Goal: Information Seeking & Learning: Learn about a topic

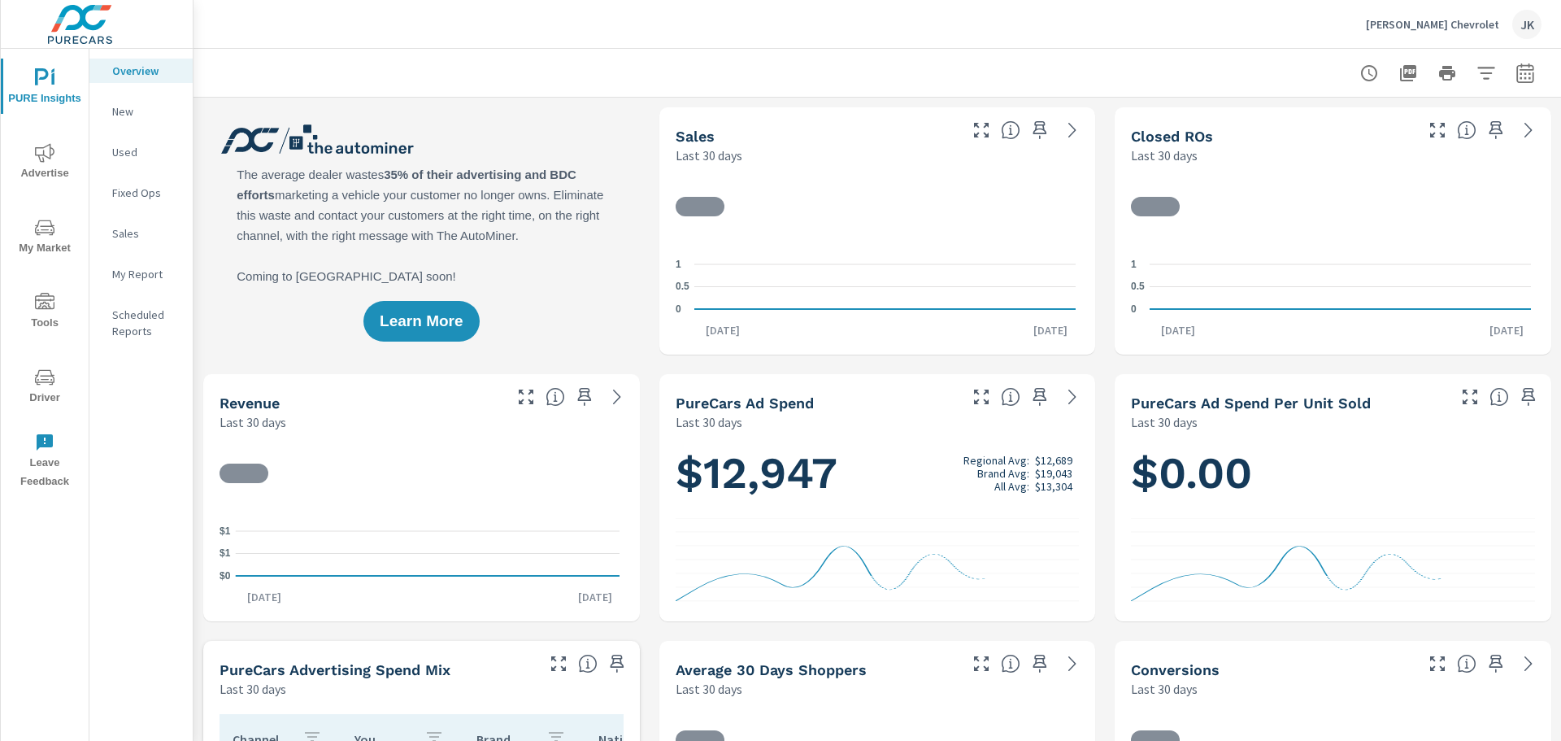
scroll to position [1, 0]
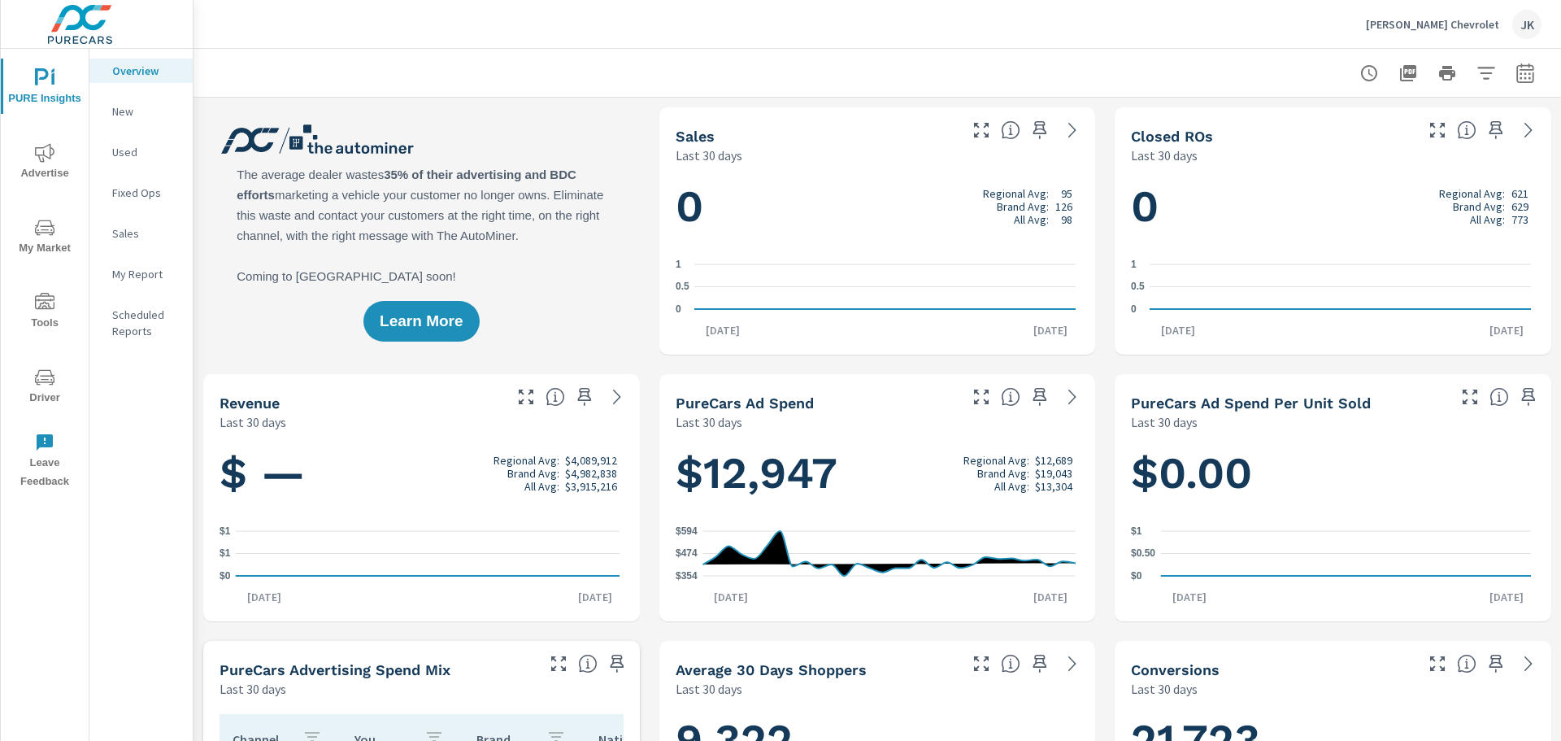
click at [118, 109] on p "New" at bounding box center [145, 111] width 67 height 16
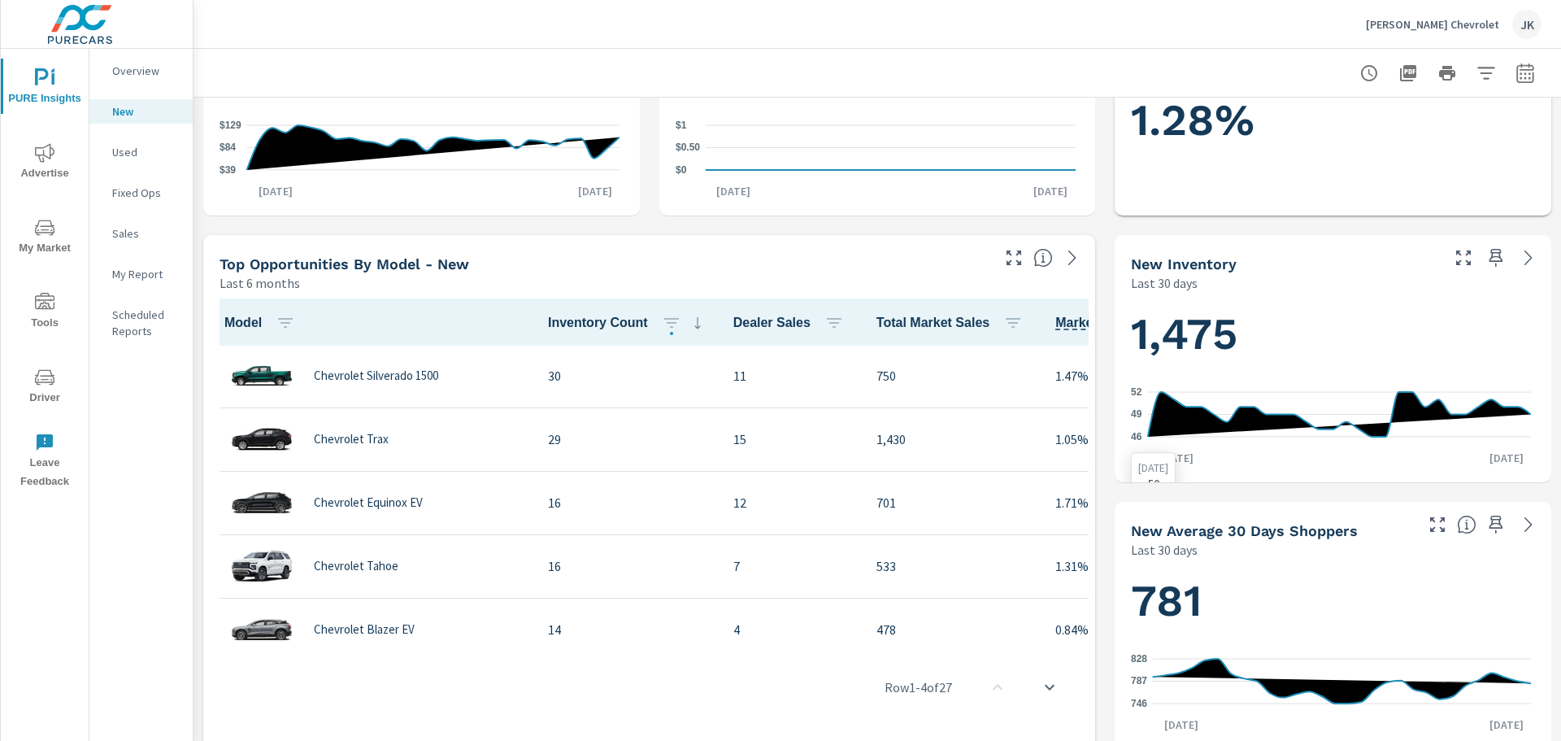
scroll to position [407, 0]
drag, startPoint x: 930, startPoint y: 638, endPoint x: 980, endPoint y: 639, distance: 49.6
click at [980, 639] on div "Row 1 - 4 of 27" at bounding box center [649, 686] width 879 height 98
drag, startPoint x: 955, startPoint y: 637, endPoint x: 988, endPoint y: 637, distance: 32.5
click at [988, 637] on div "Row 1 - 4 of 27" at bounding box center [649, 686] width 879 height 98
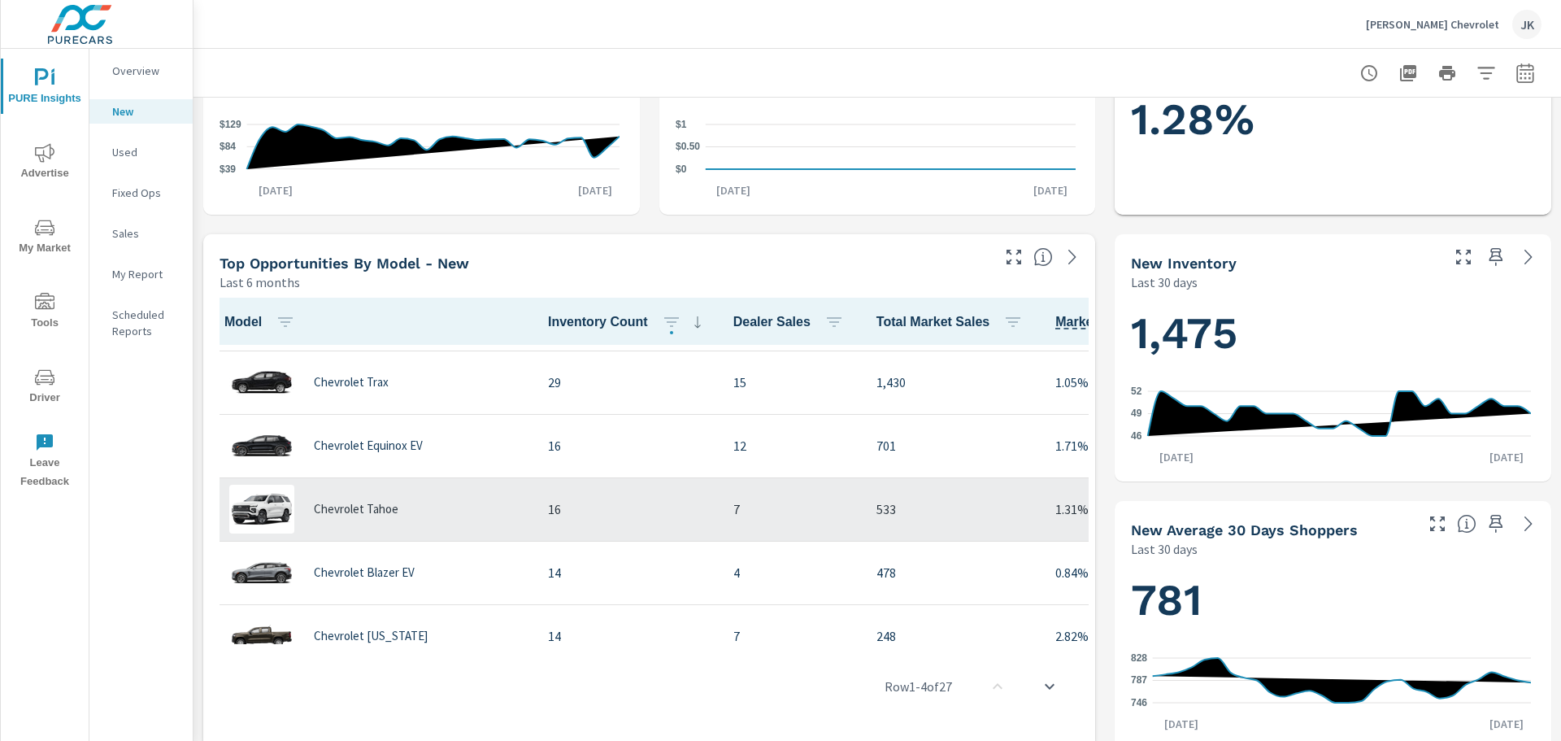
scroll to position [81, 0]
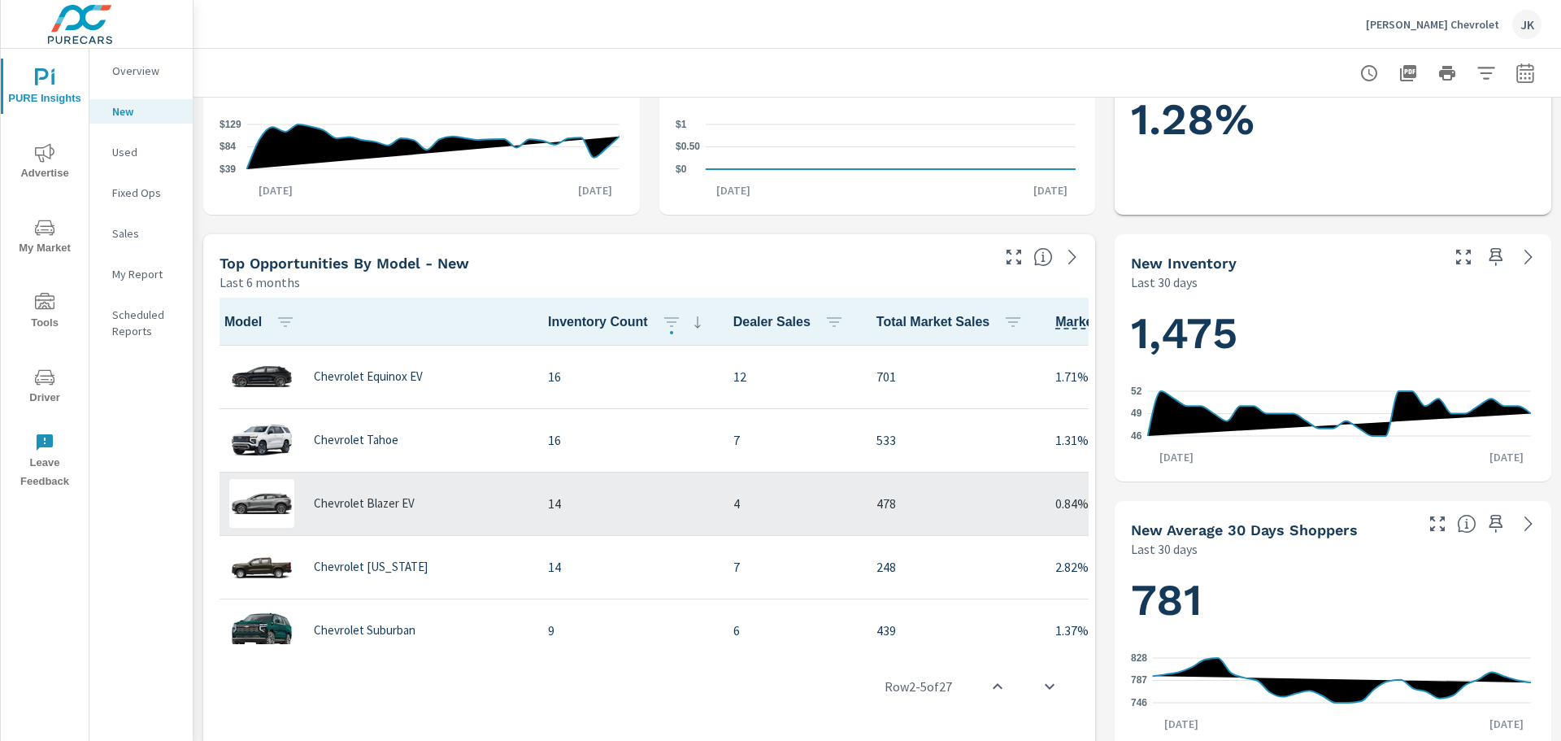
scroll to position [163, 0]
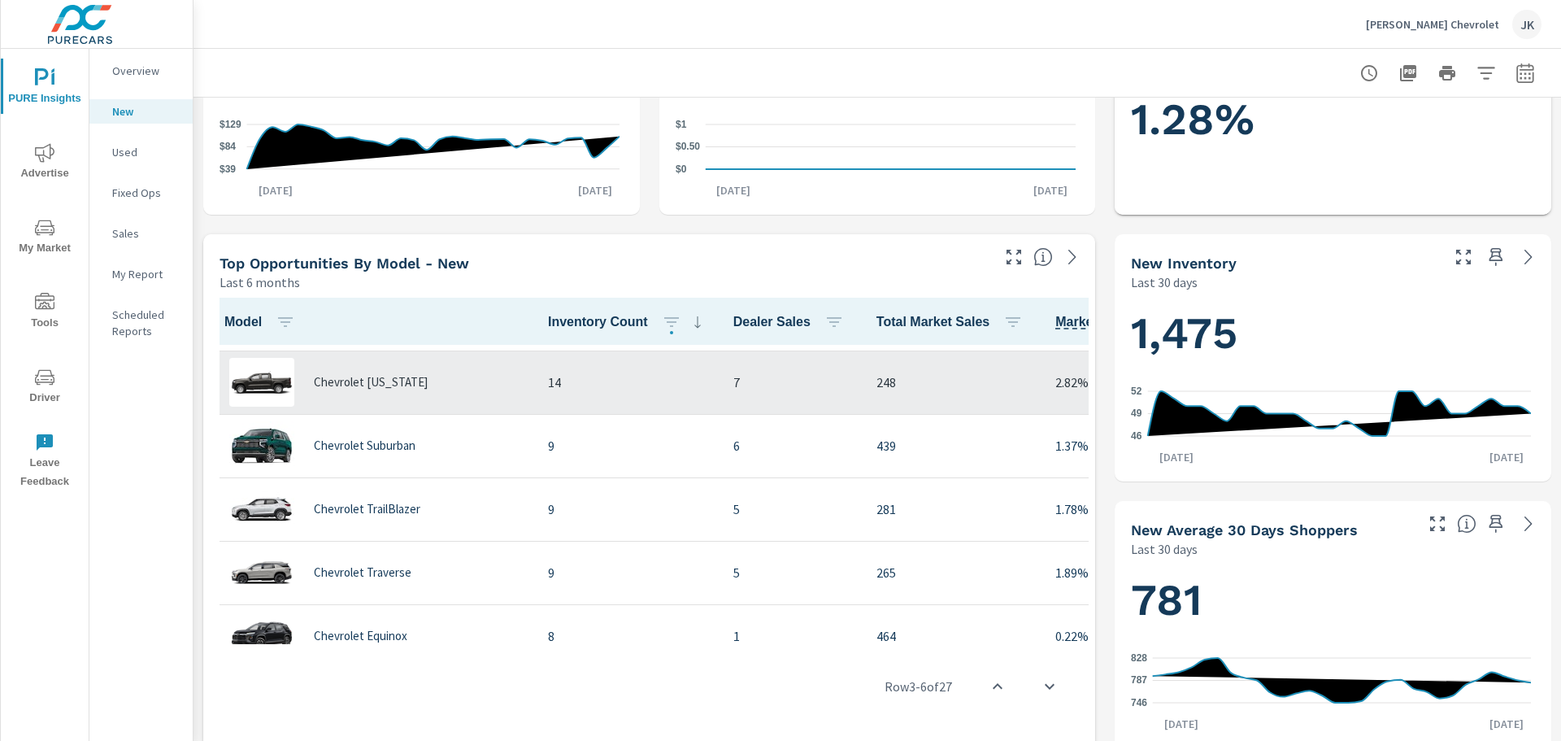
scroll to position [325, 0]
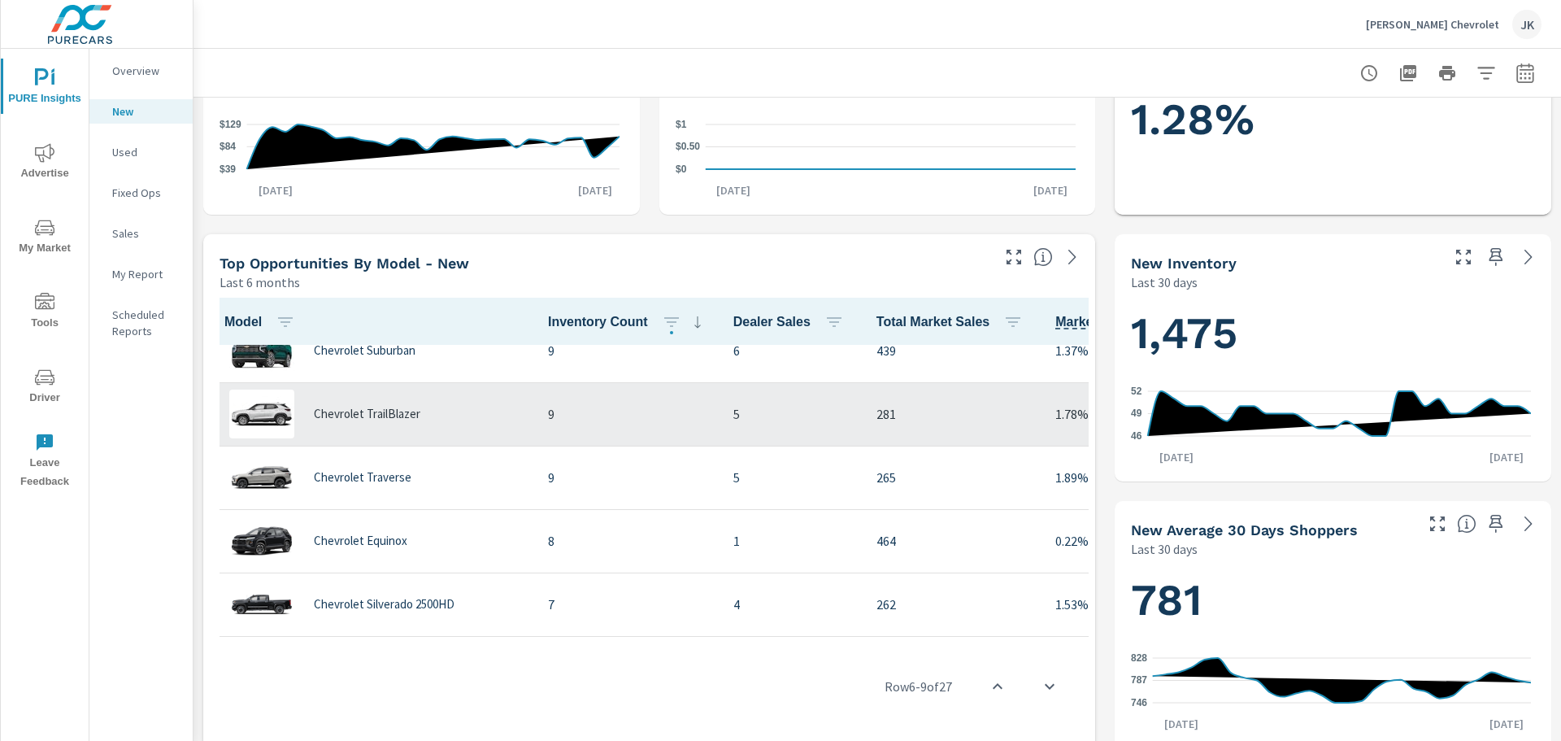
scroll to position [407, 0]
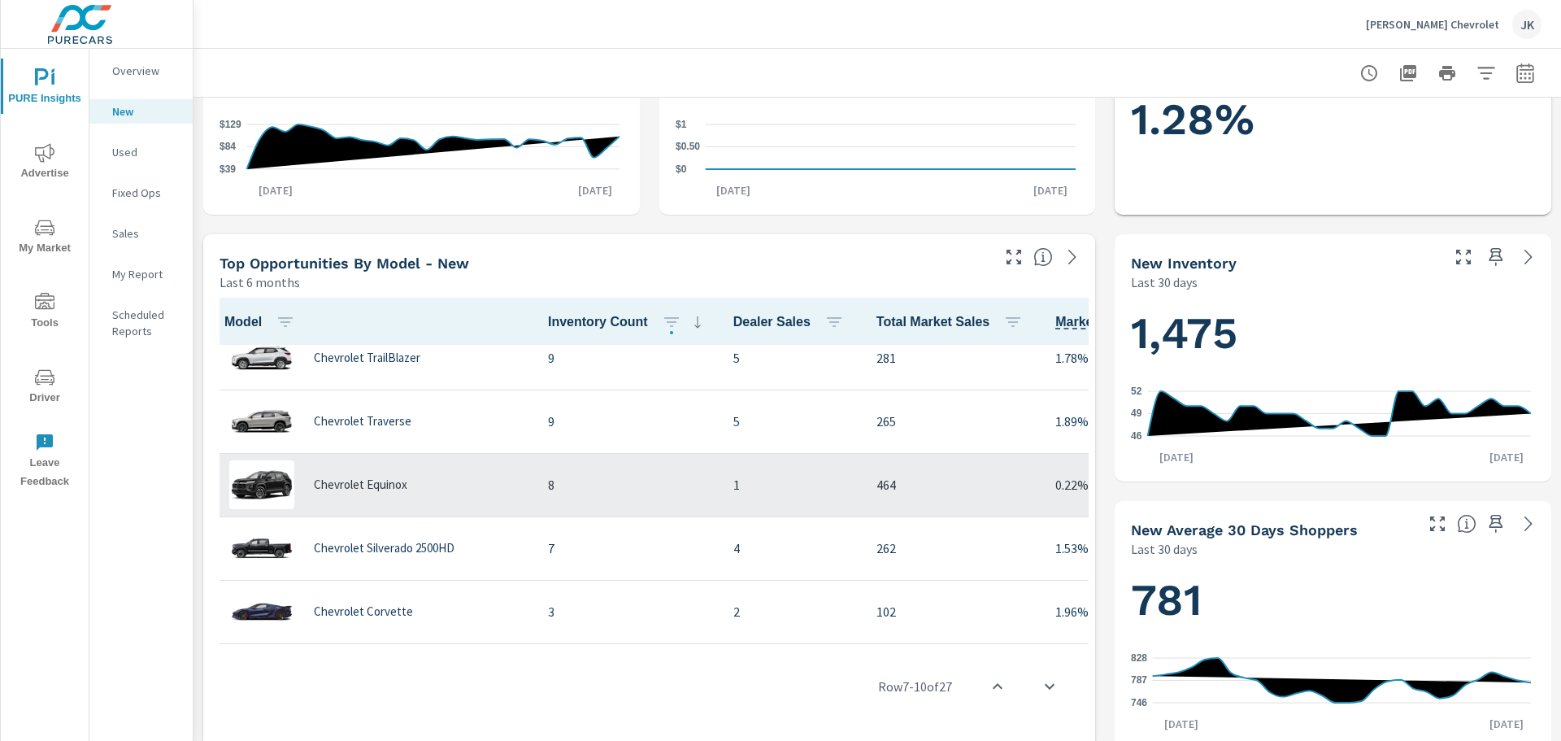
scroll to position [488, 0]
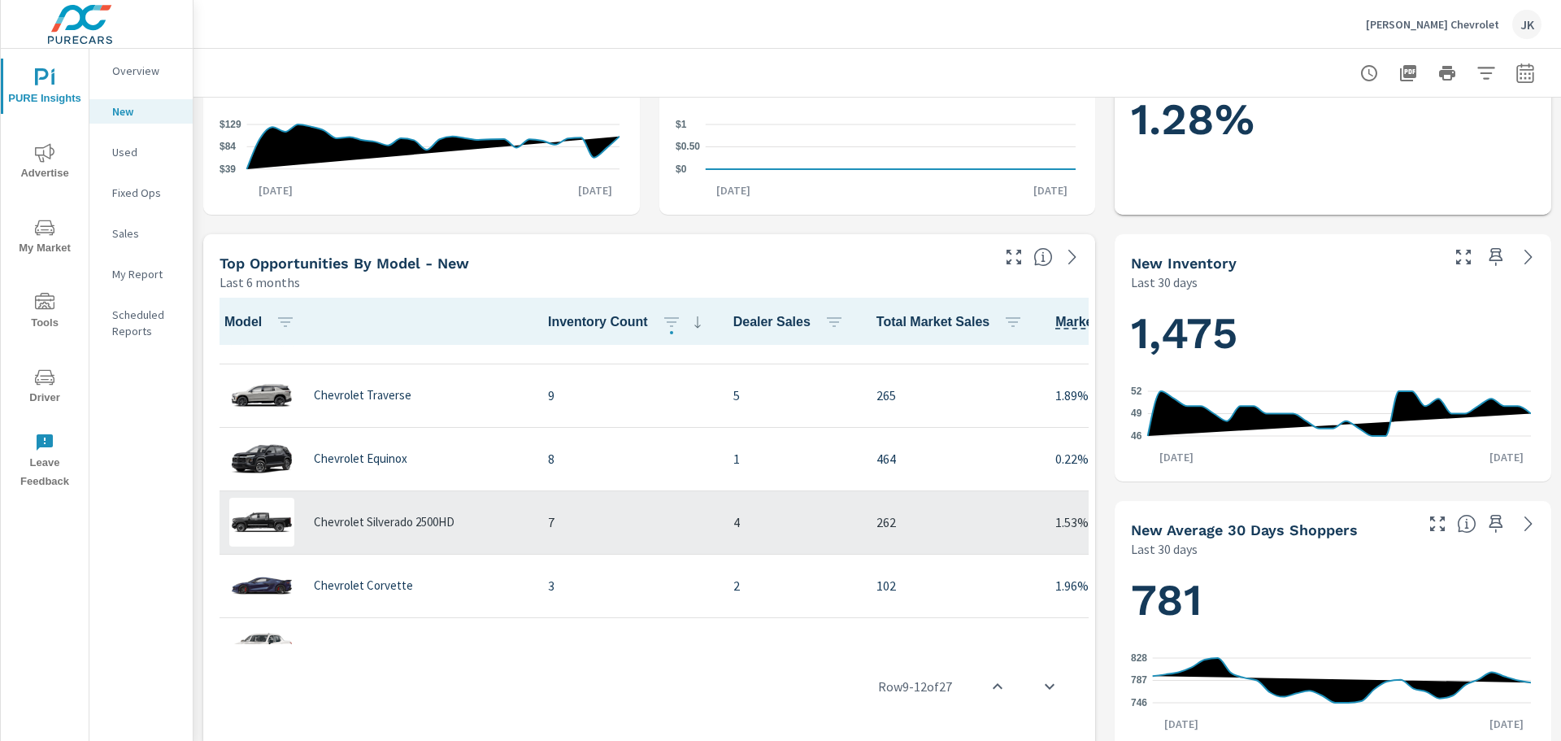
scroll to position [569, 0]
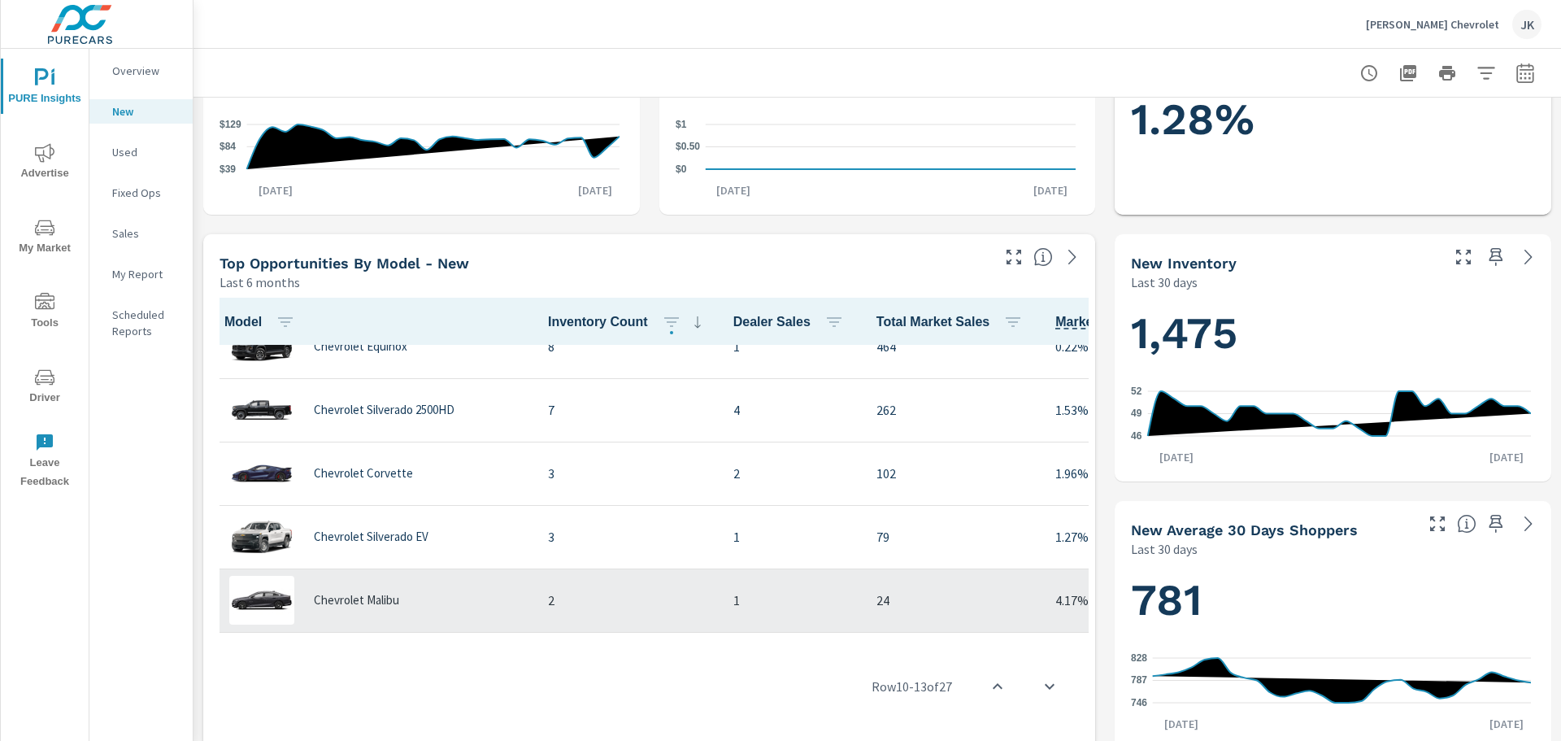
scroll to position [650, 0]
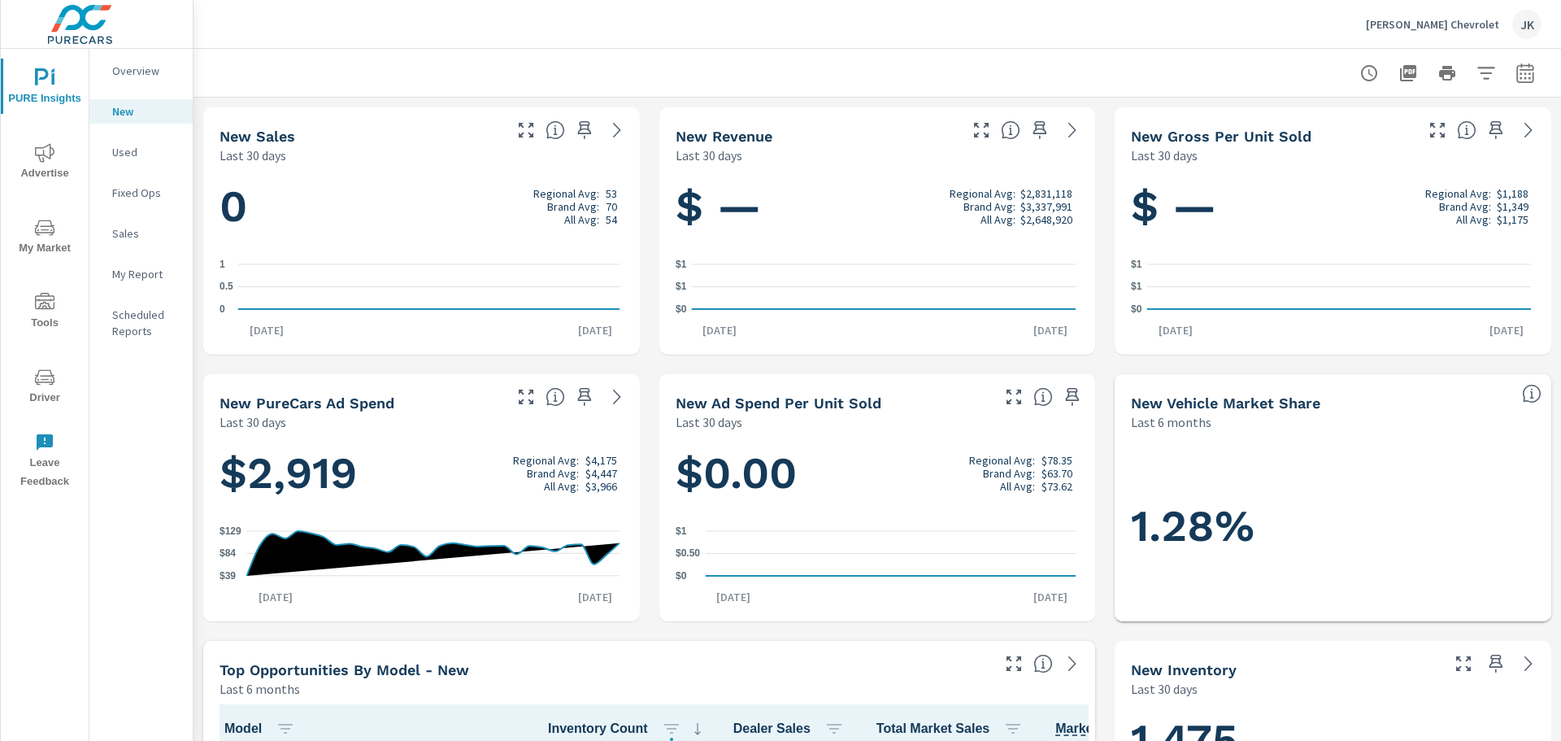
click at [33, 159] on span "Advertise" at bounding box center [45, 163] width 78 height 40
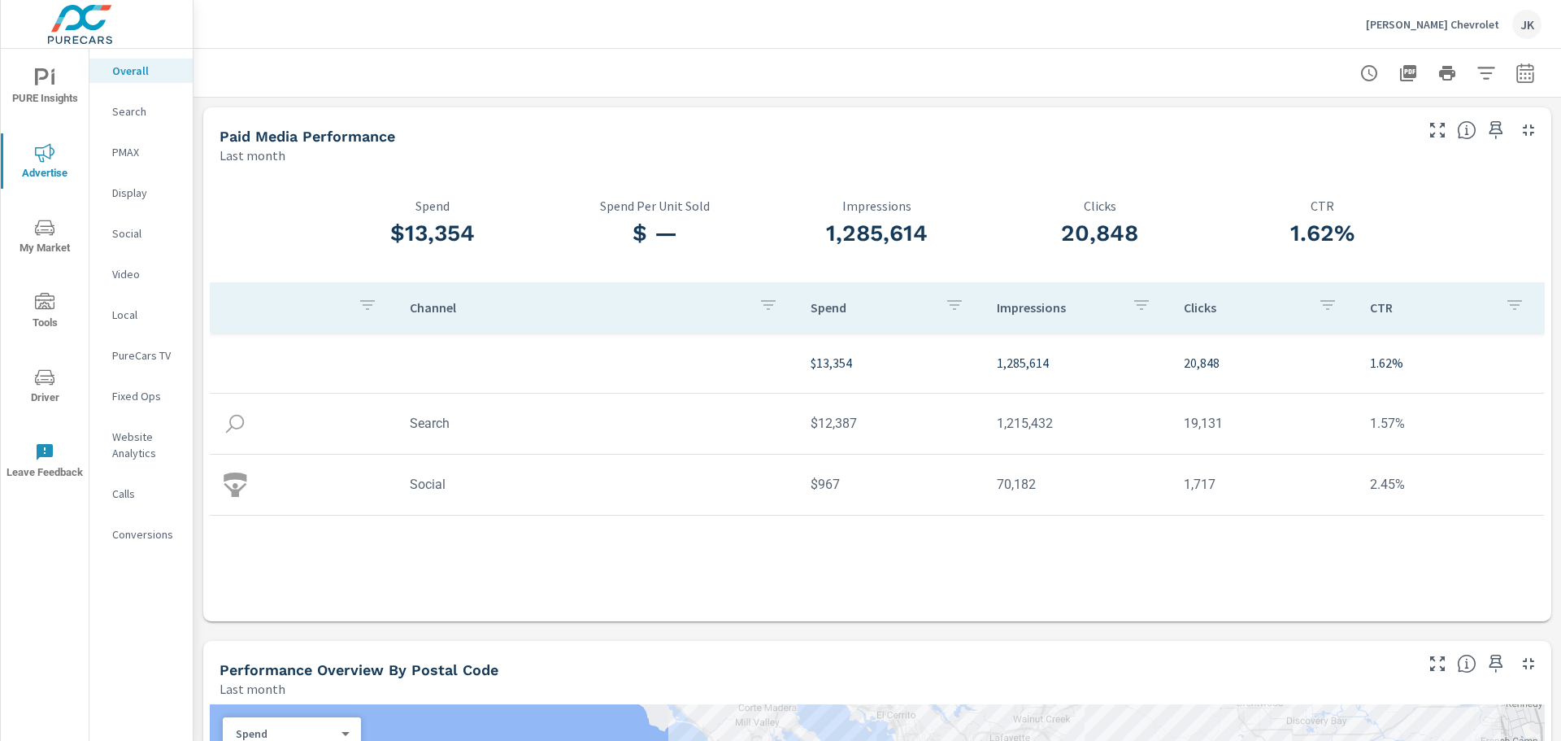
drag, startPoint x: 1420, startPoint y: 0, endPoint x: 1062, endPoint y: 21, distance: 358.4
click at [1062, 21] on div "Putnam Chevrolet JK" at bounding box center [877, 24] width 1328 height 48
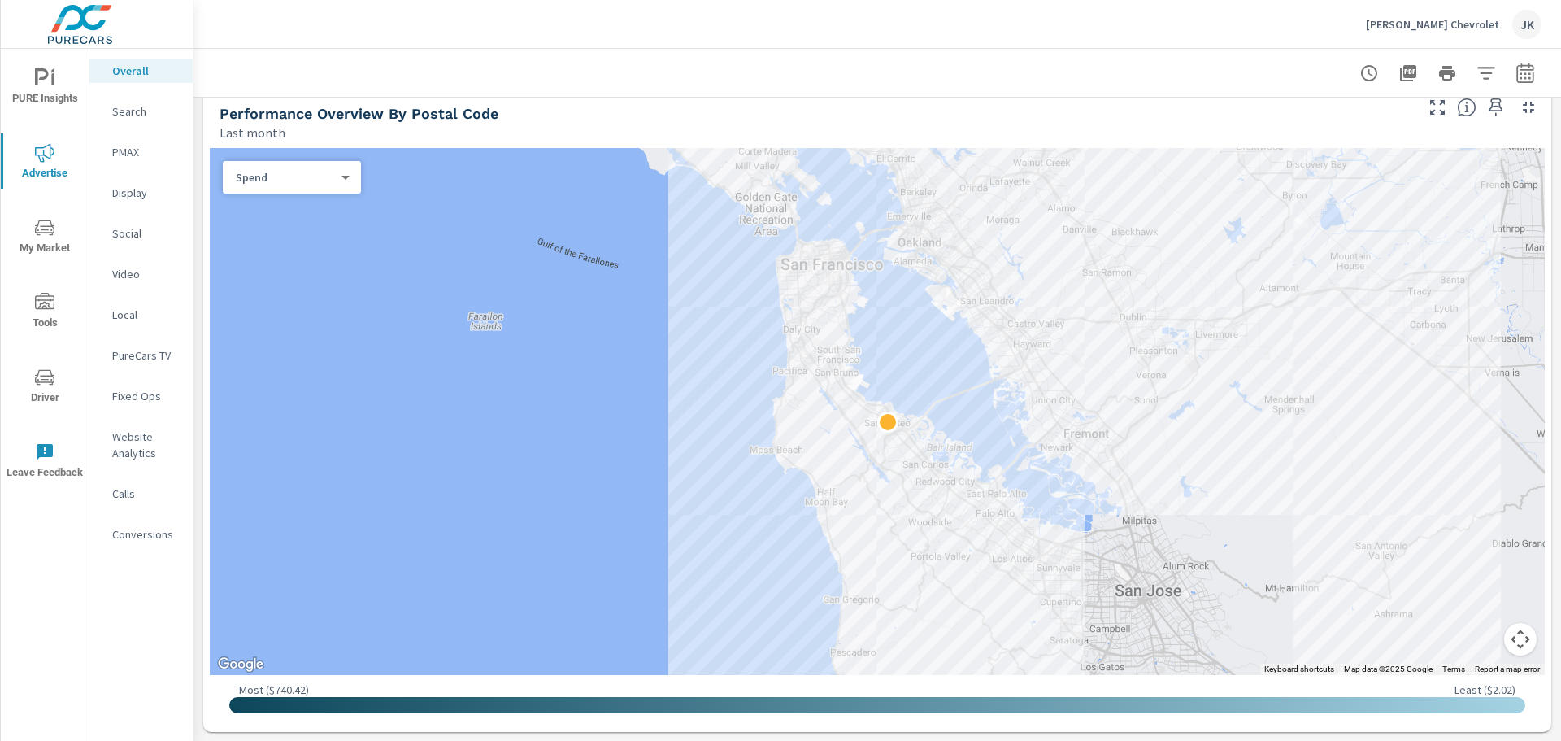
scroll to position [569, 0]
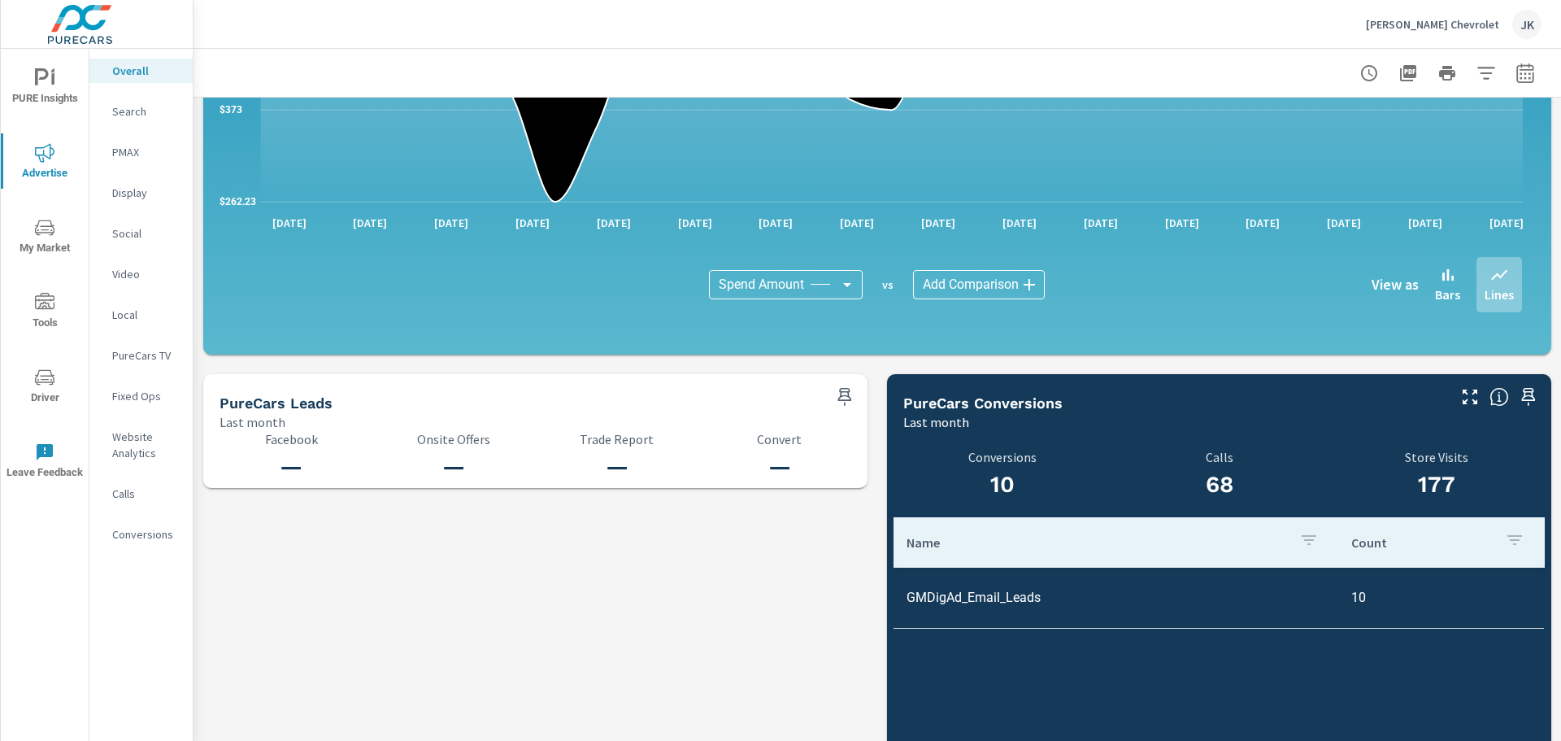
scroll to position [1507, 0]
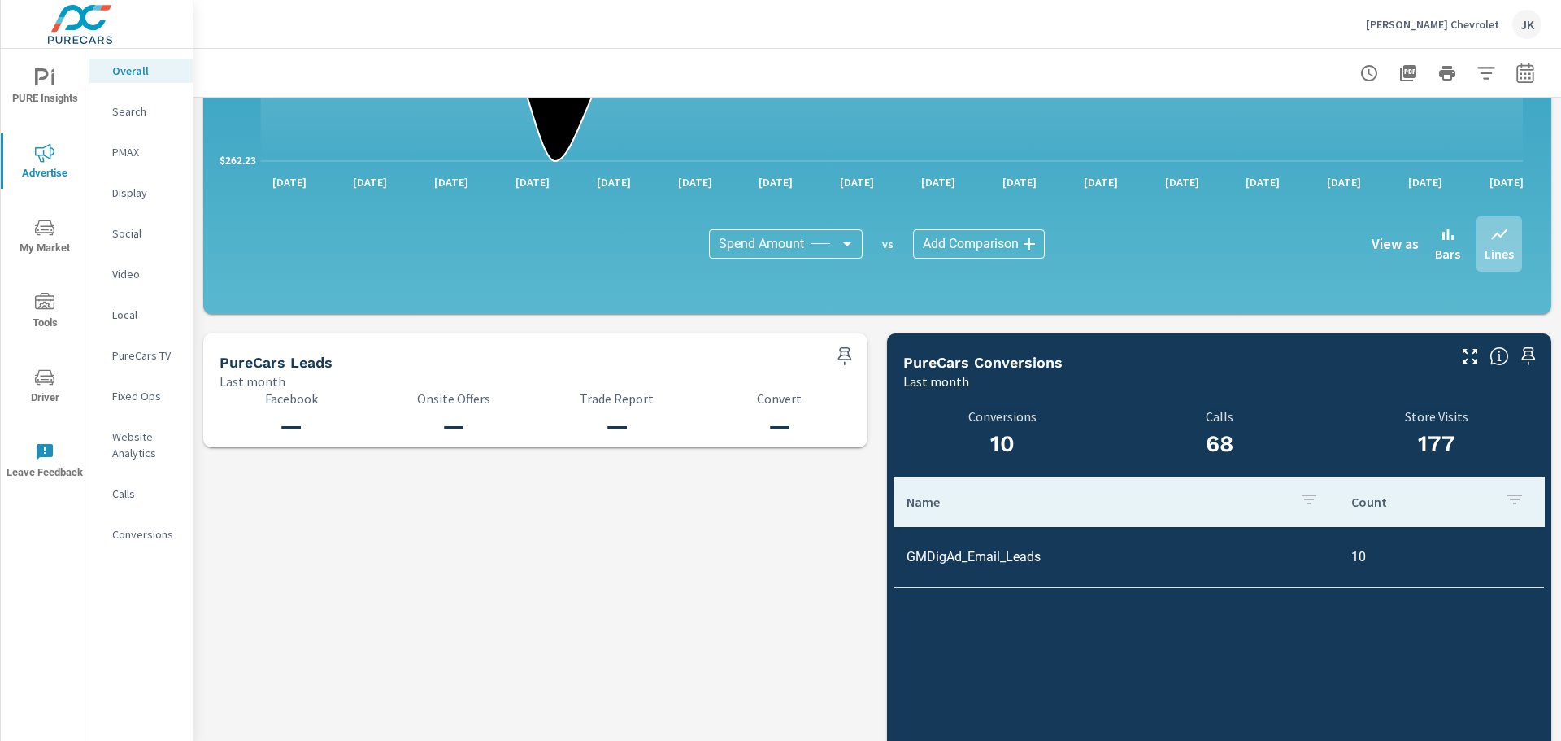
click at [128, 536] on p "Conversions" at bounding box center [145, 534] width 67 height 16
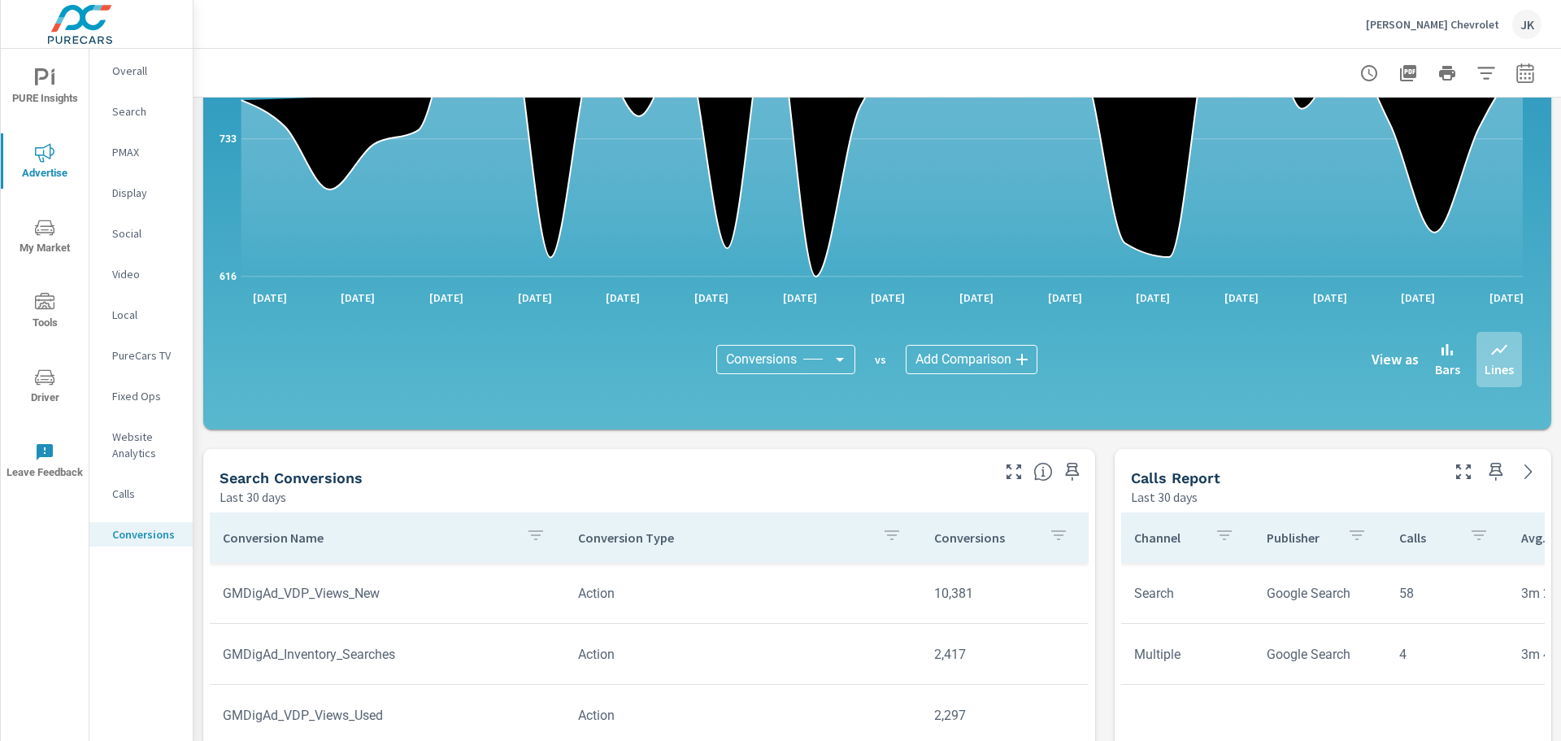
scroll to position [407, 0]
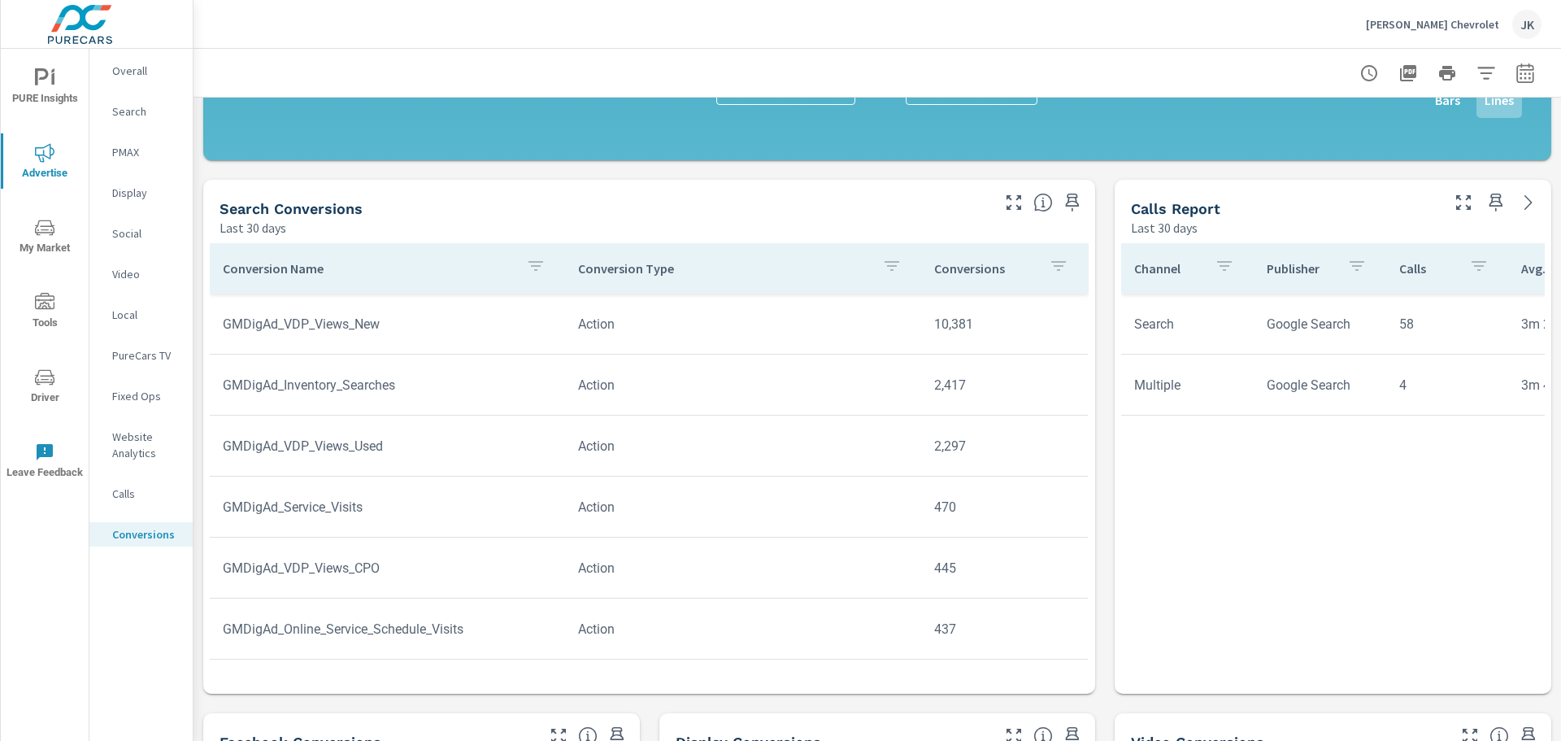
scroll to position [650, 0]
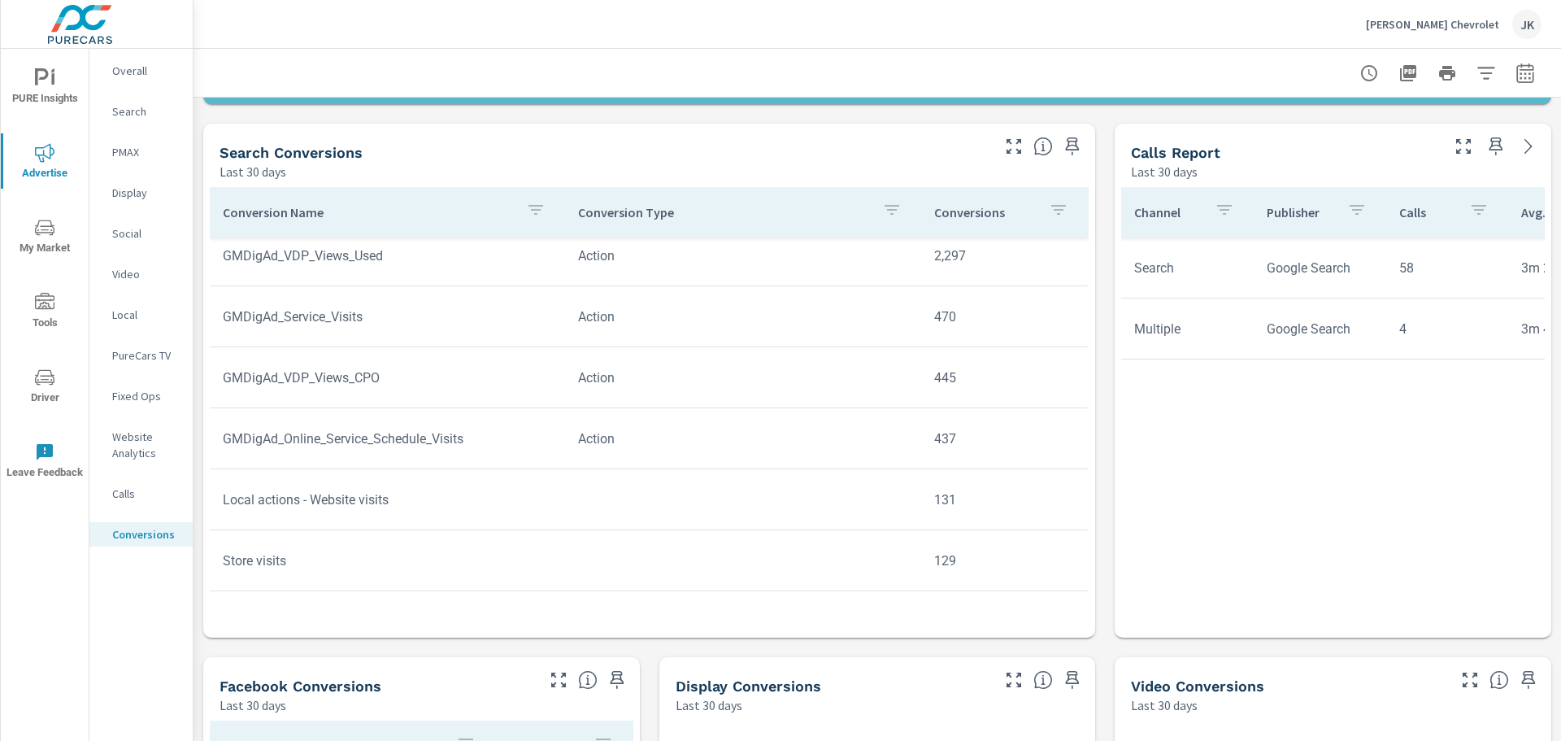
scroll to position [163, 0]
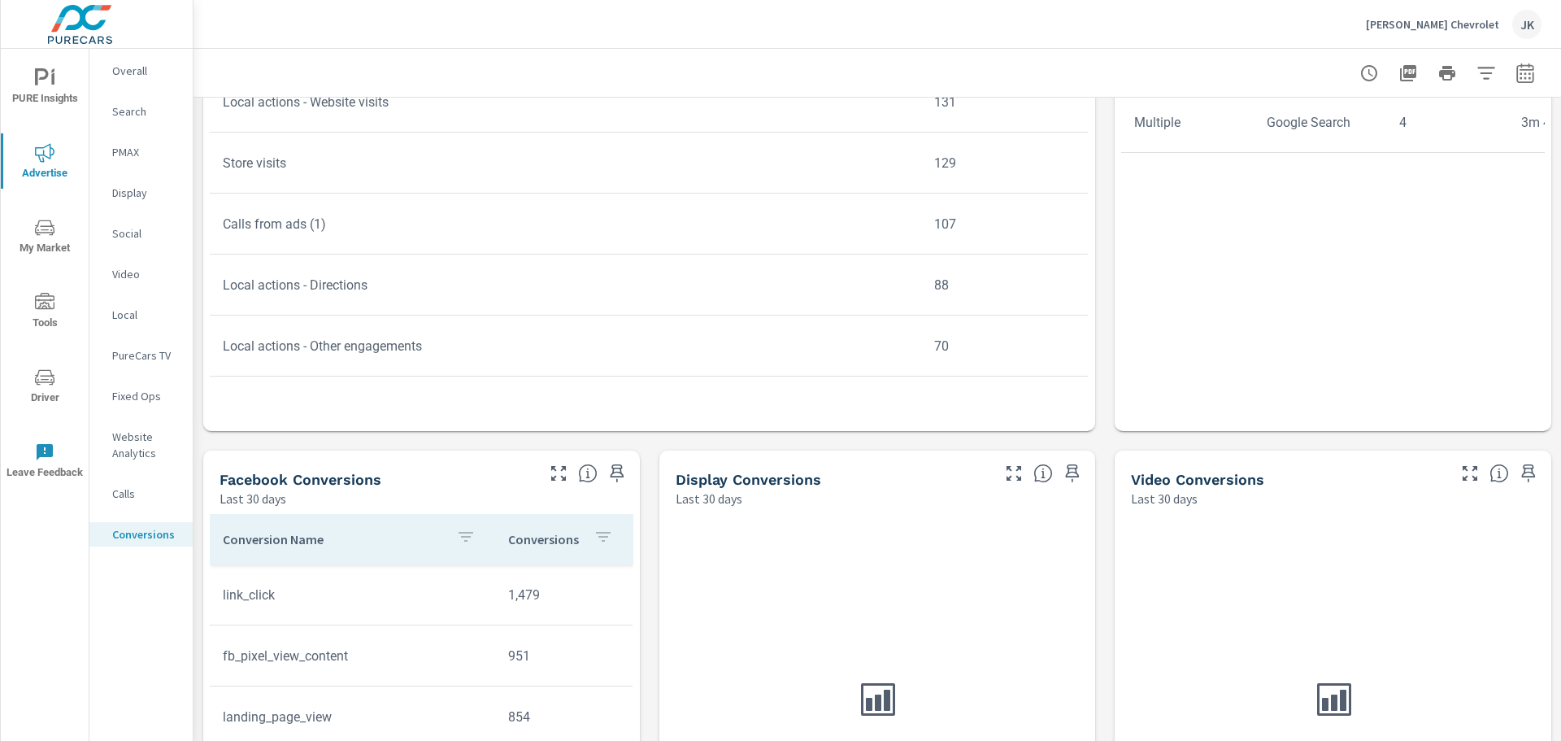
scroll to position [521, 0]
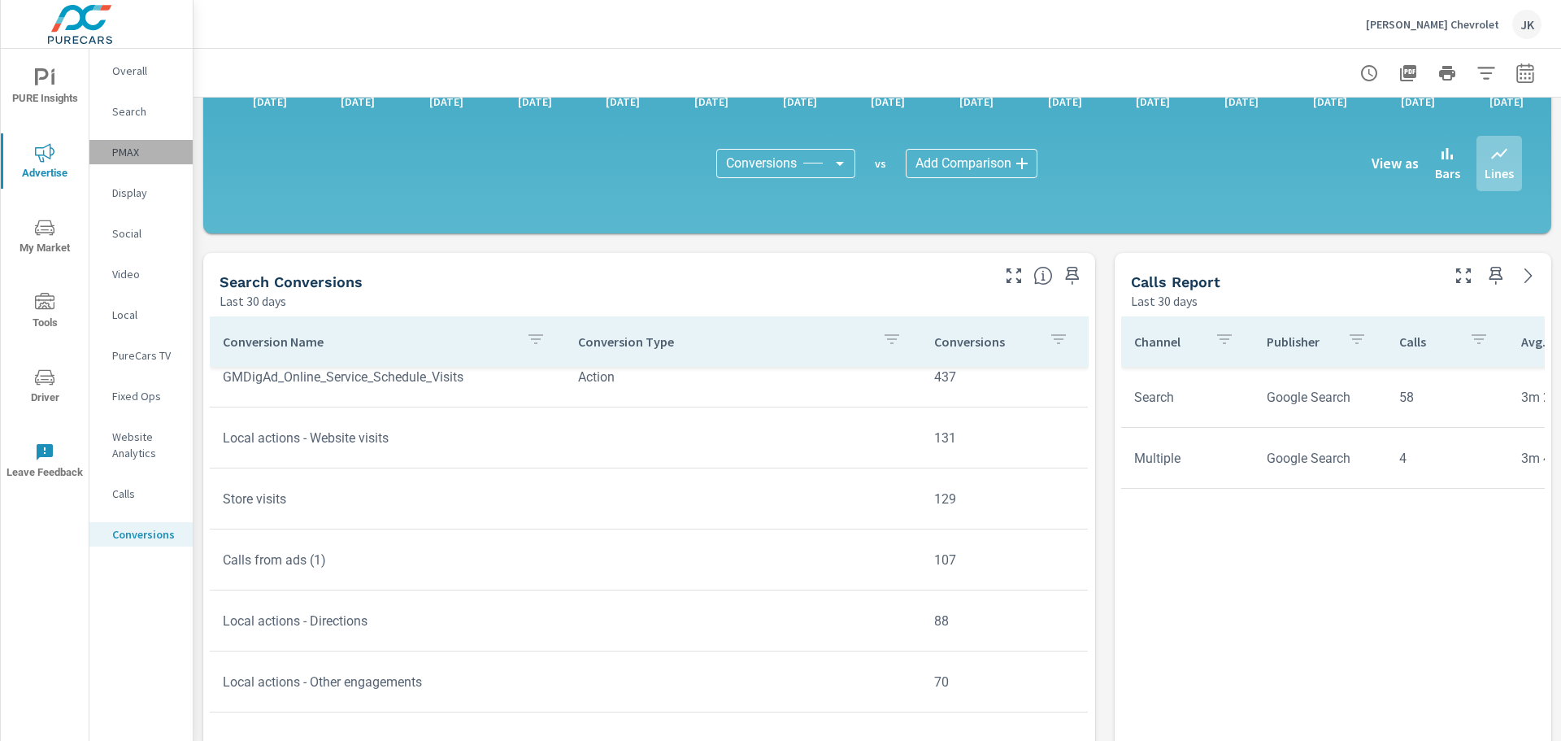
click at [124, 155] on p "PMAX" at bounding box center [145, 152] width 67 height 16
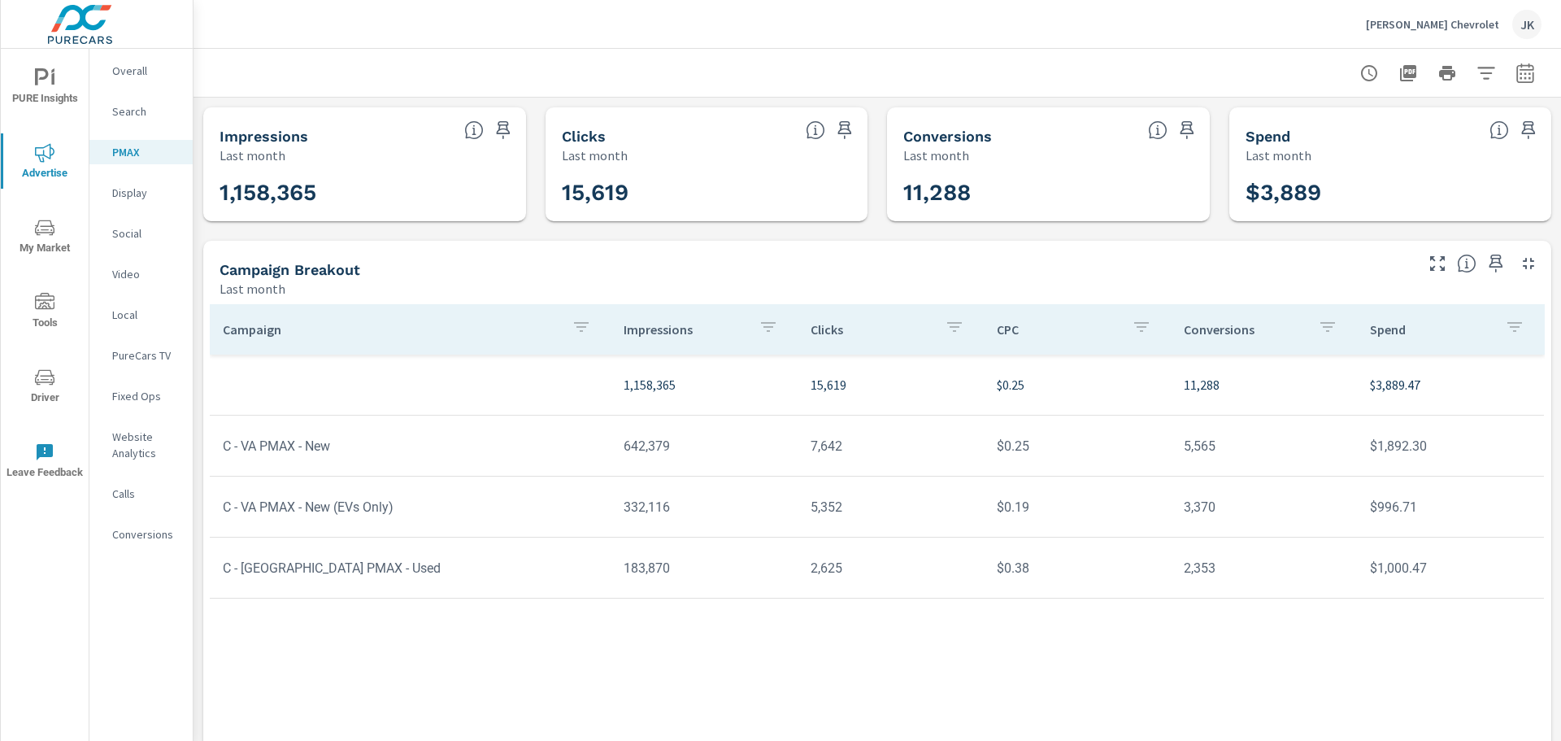
click at [1190, 450] on td "5,565" at bounding box center [1264, 445] width 187 height 41
click at [1402, 447] on td "$1,892.30" at bounding box center [1450, 445] width 187 height 41
click at [129, 192] on p "Display" at bounding box center [145, 193] width 67 height 16
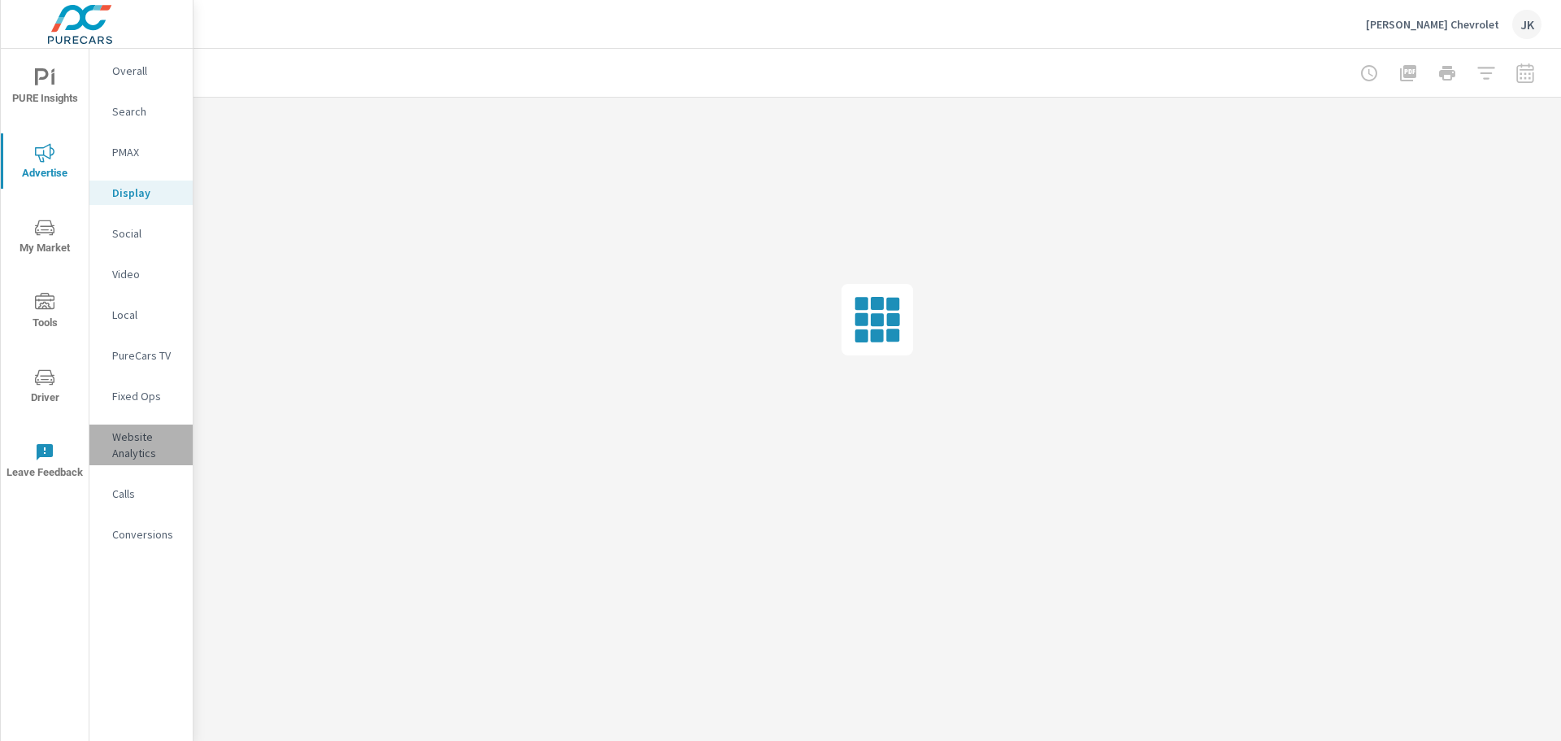
click at [147, 438] on p "Website Analytics" at bounding box center [145, 444] width 67 height 33
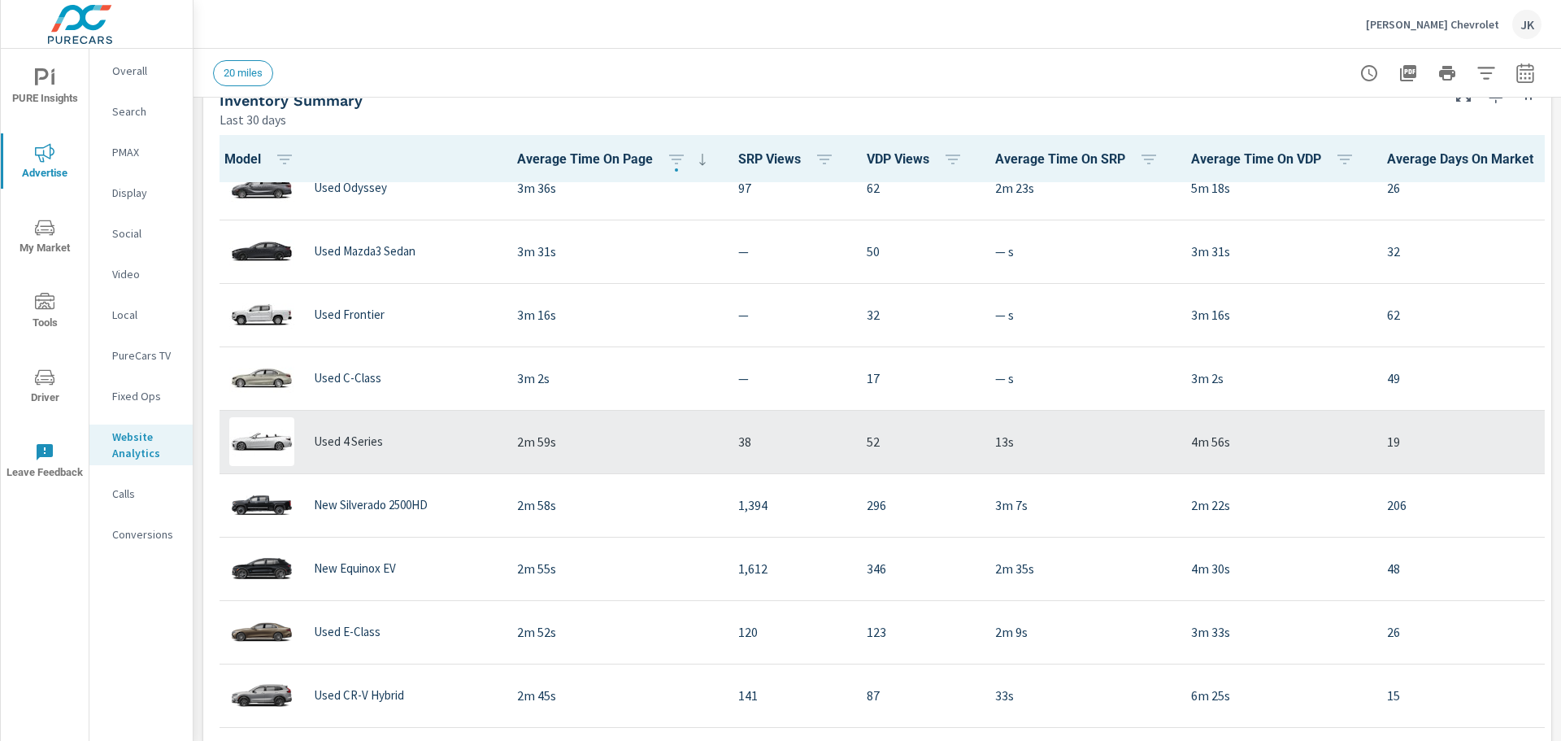
scroll to position [407, 0]
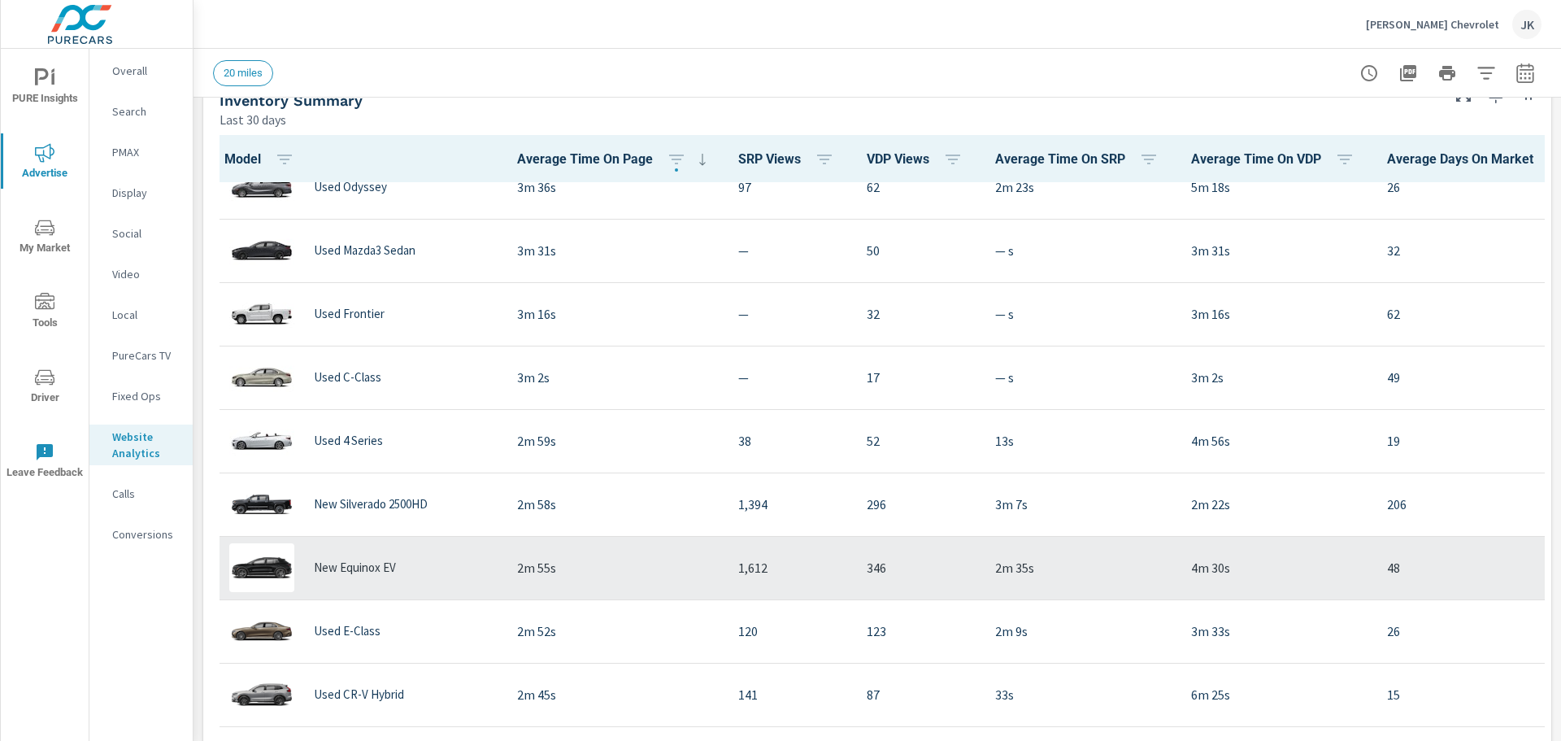
scroll to position [488, 0]
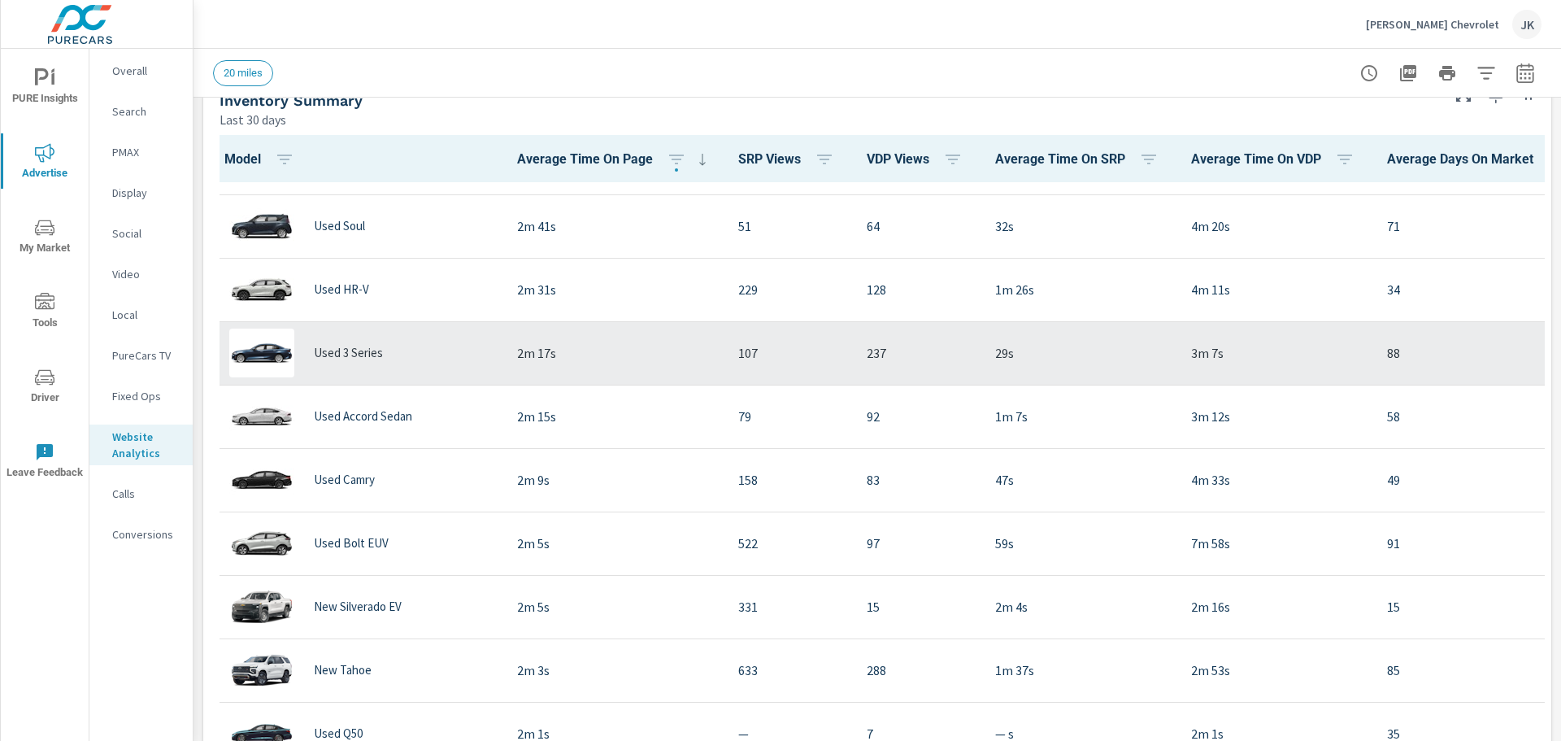
scroll to position [976, 0]
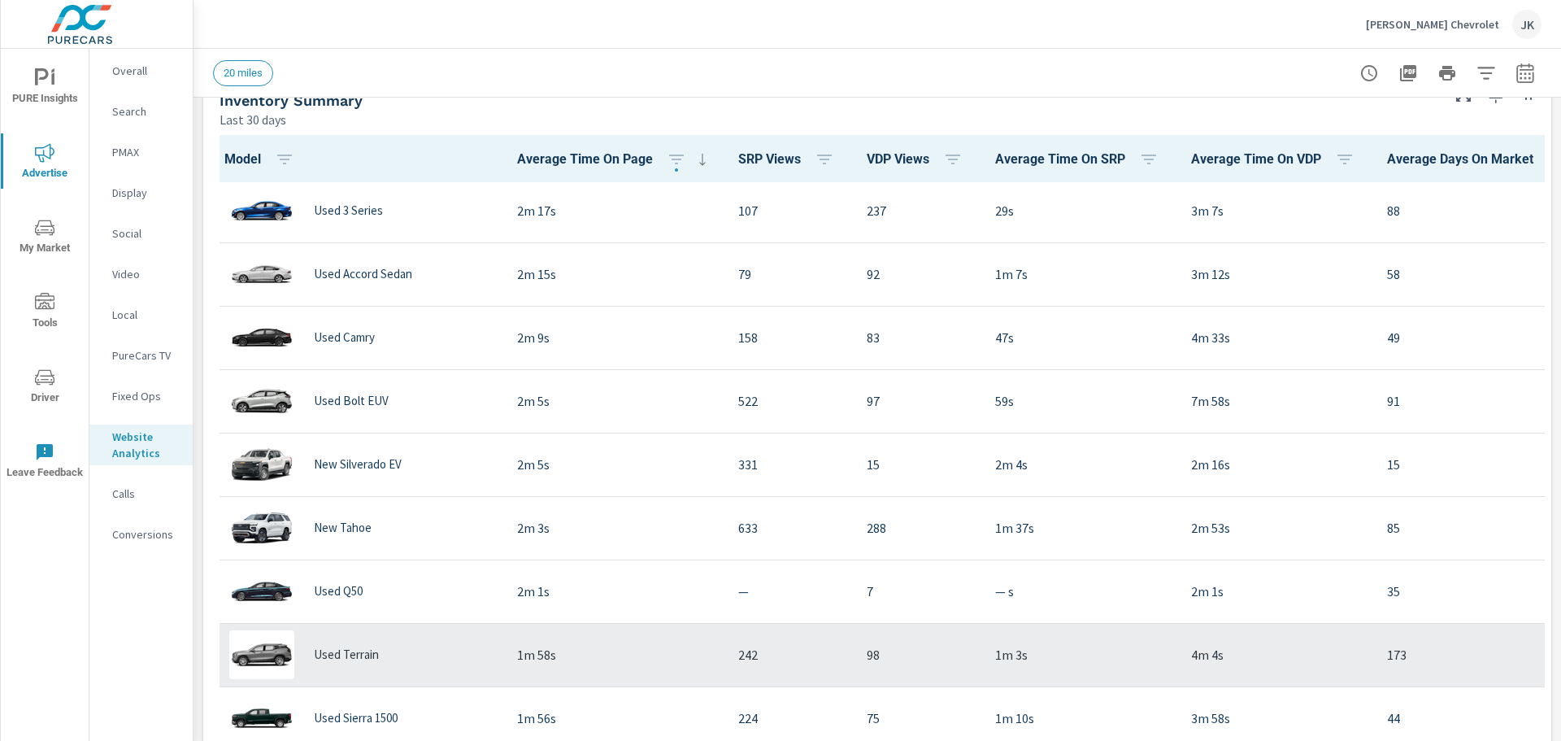
scroll to position [1138, 0]
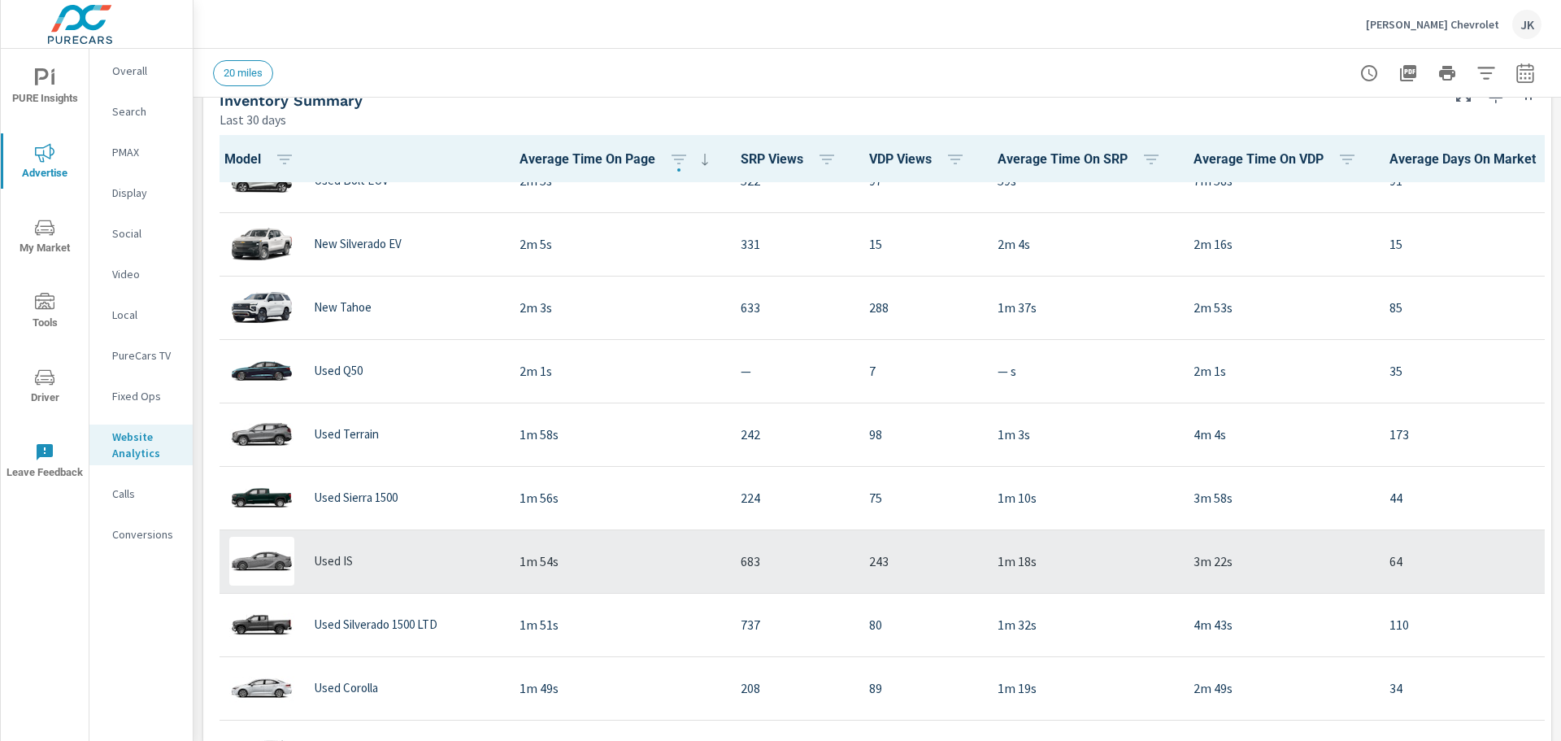
scroll to position [1382, 0]
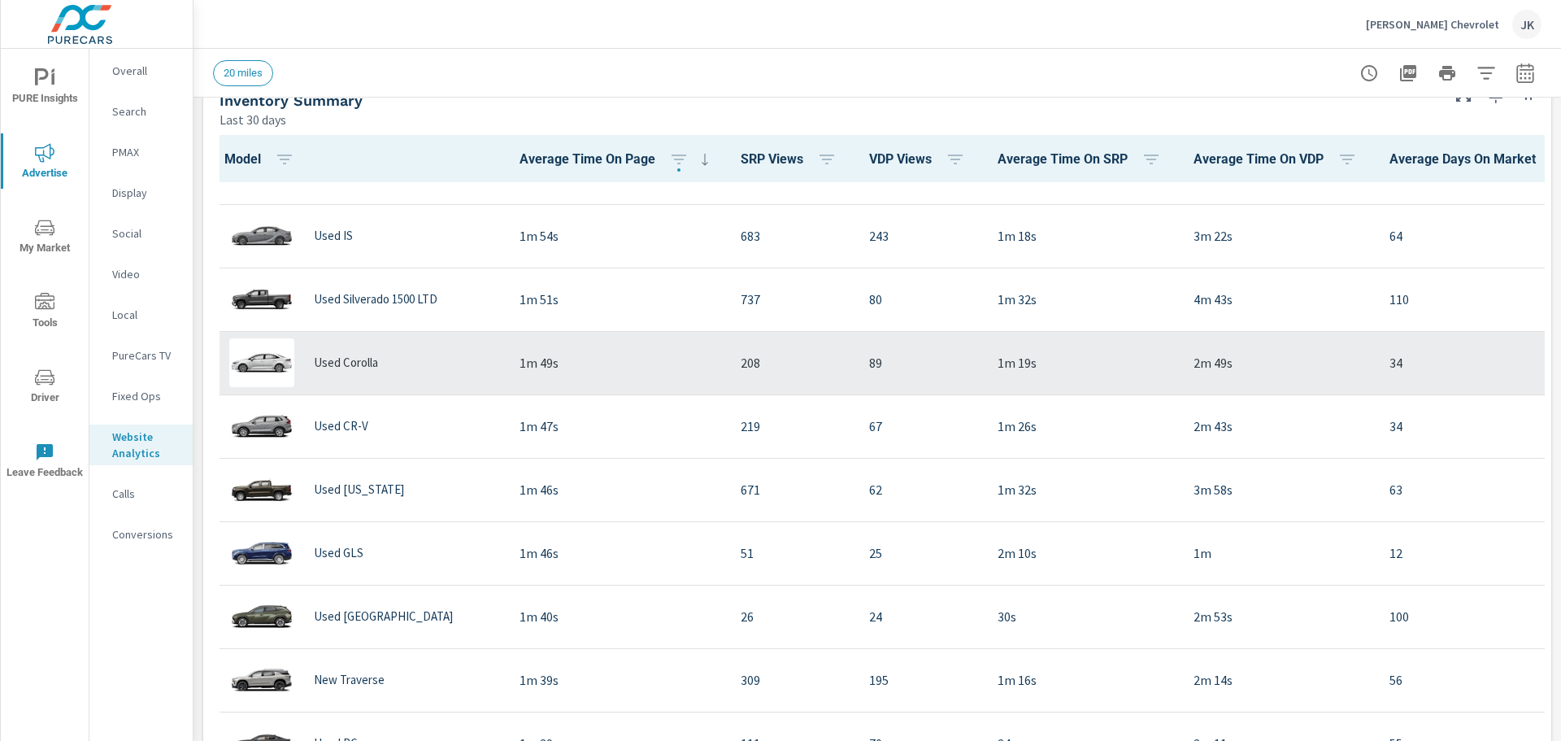
scroll to position [1707, 0]
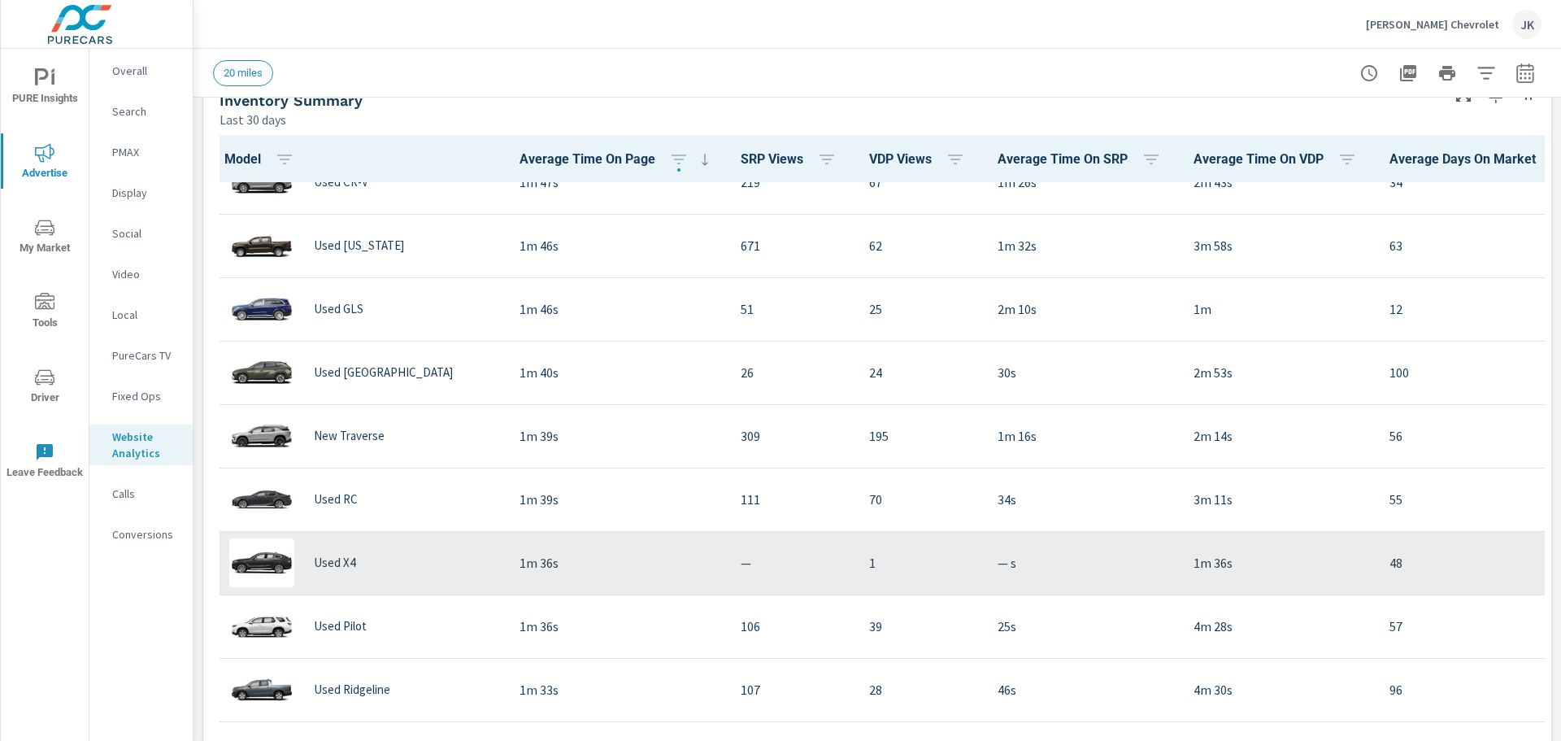
scroll to position [1951, 0]
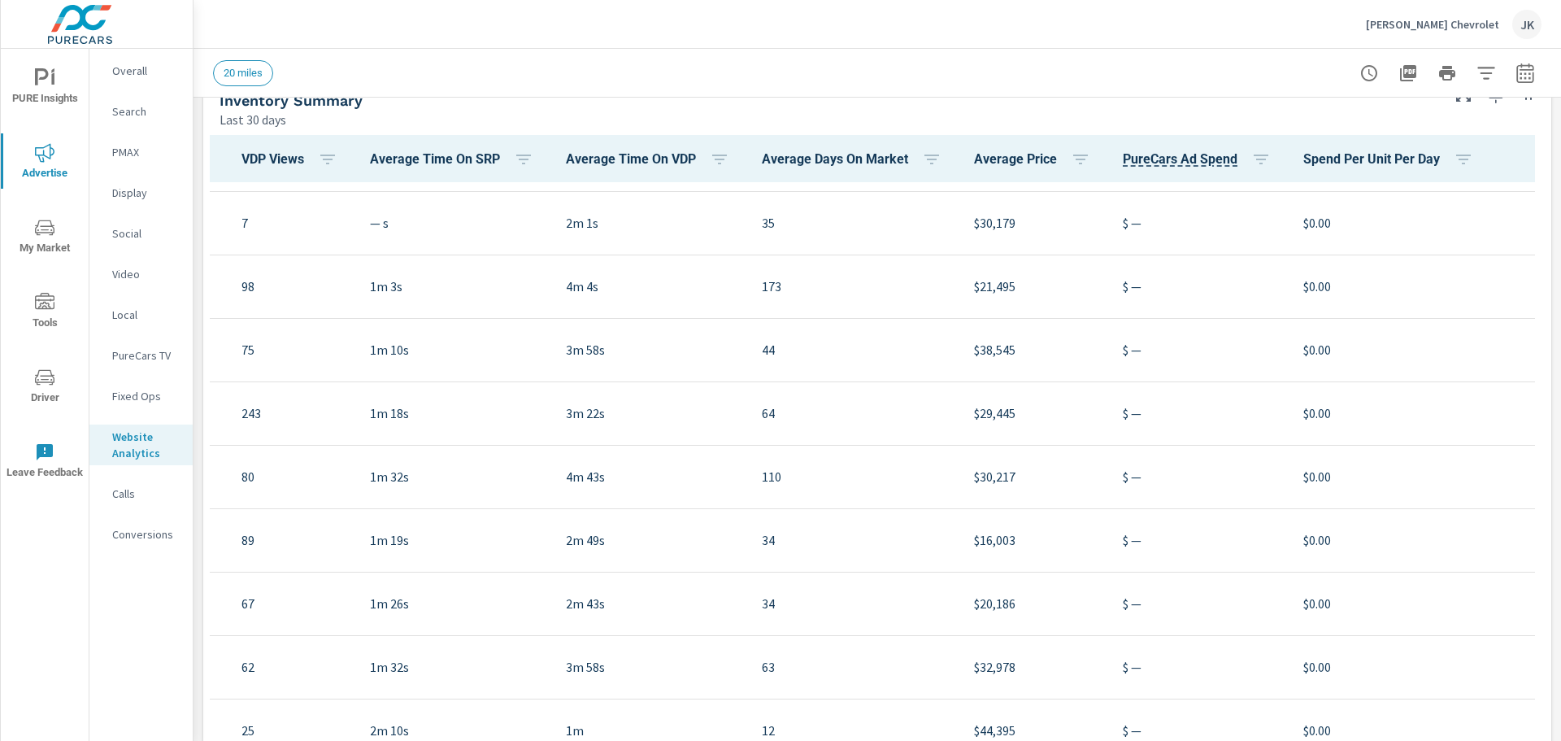
scroll to position [1301, 647]
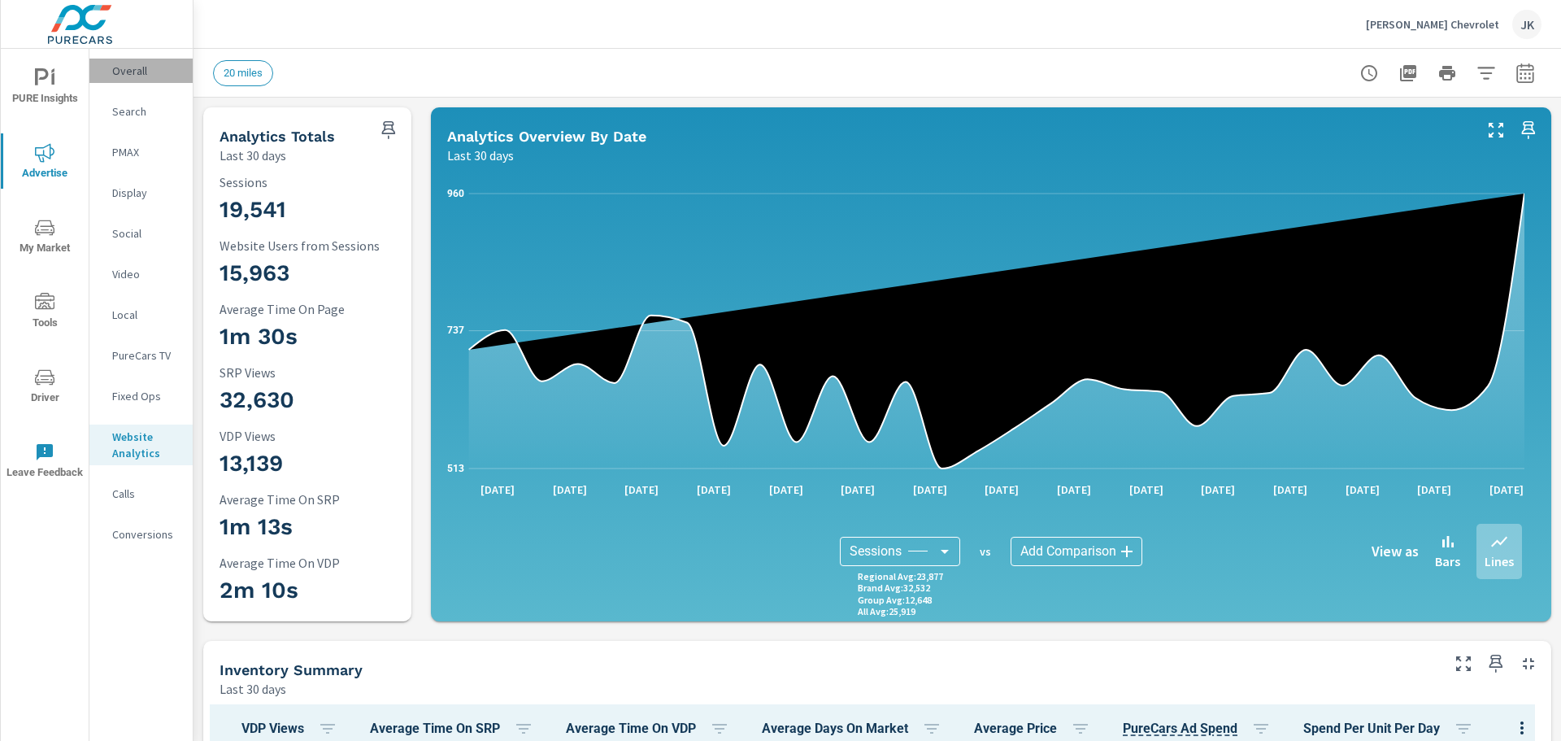
click at [146, 63] on p "Overall" at bounding box center [145, 71] width 67 height 16
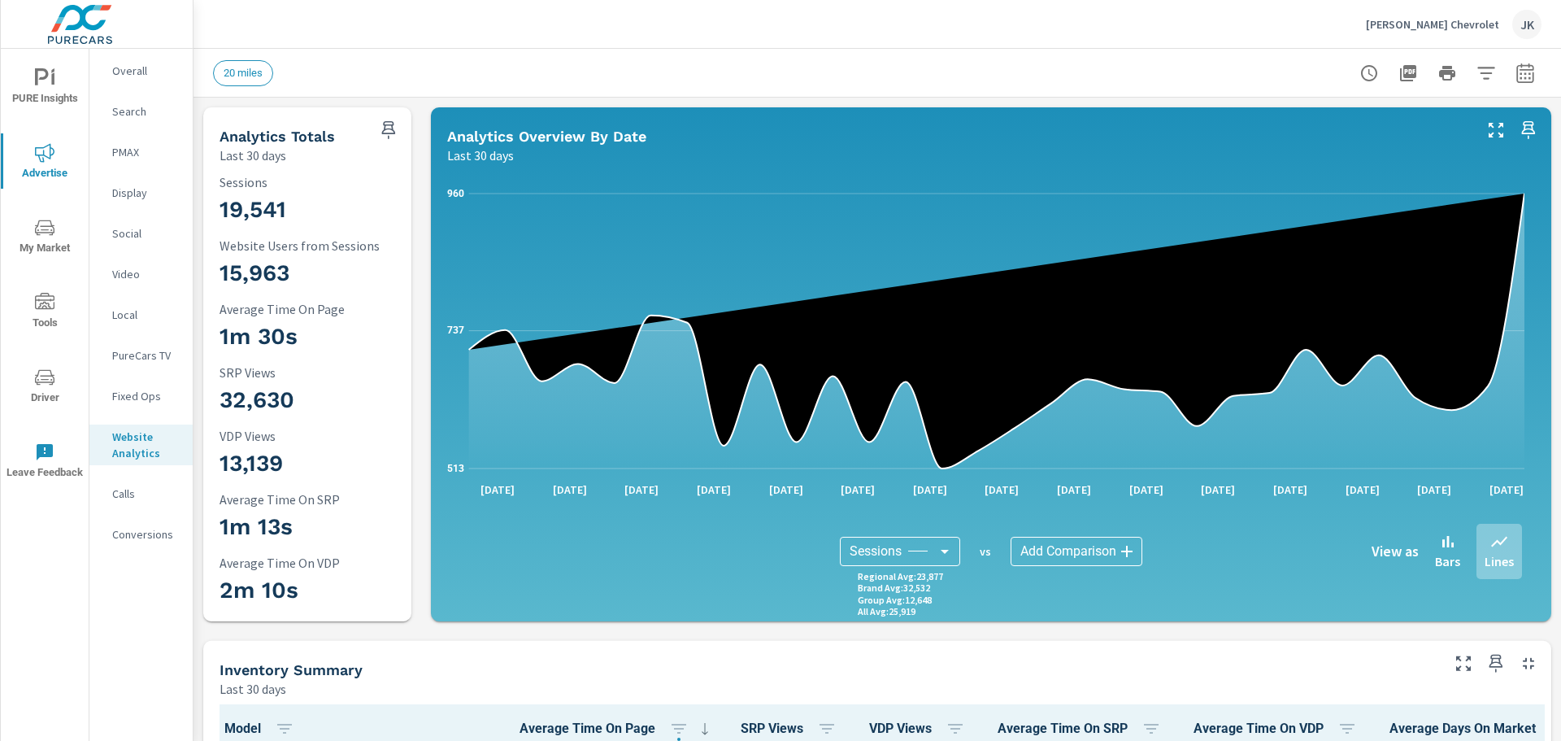
scroll to position [1269, 0]
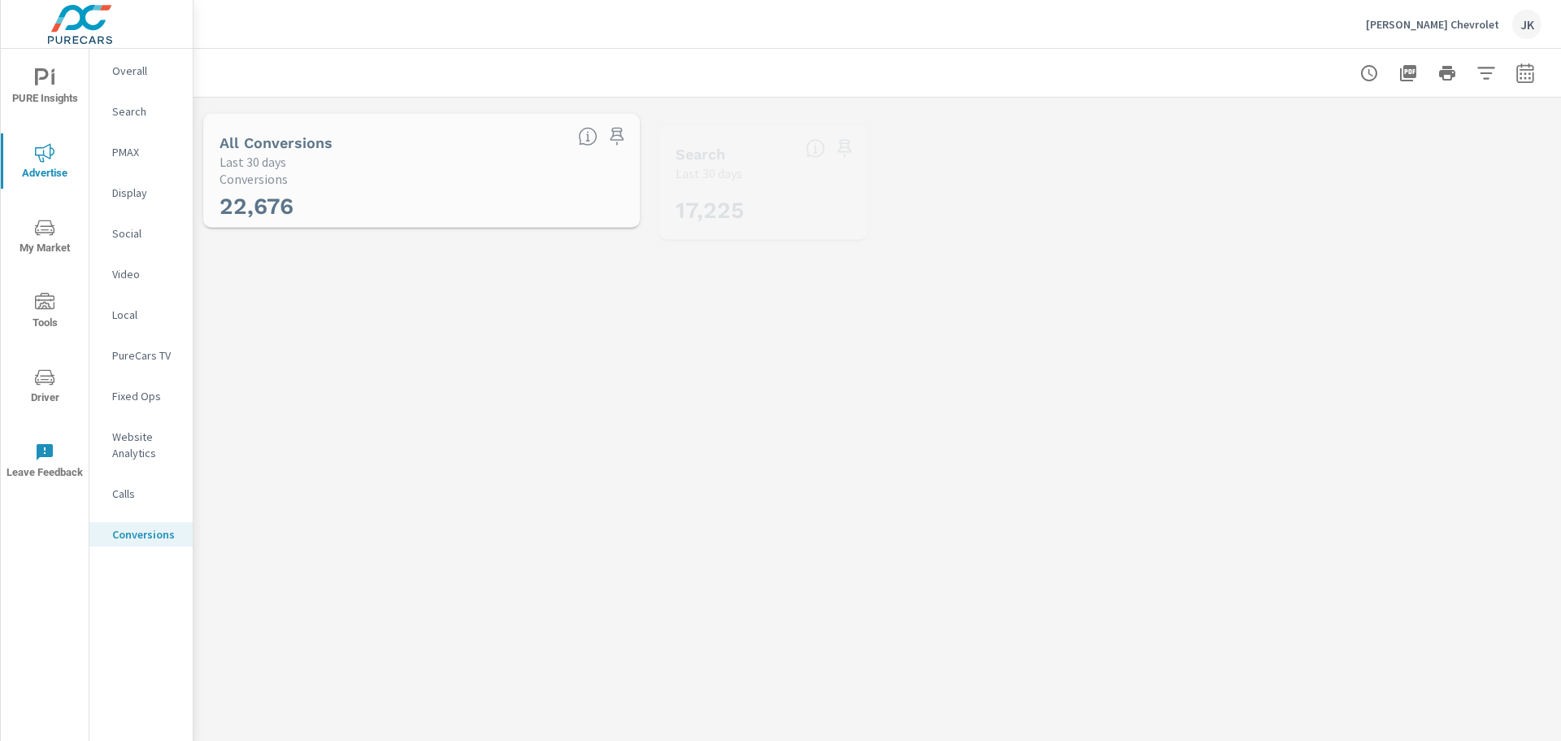
scroll to position [305, 0]
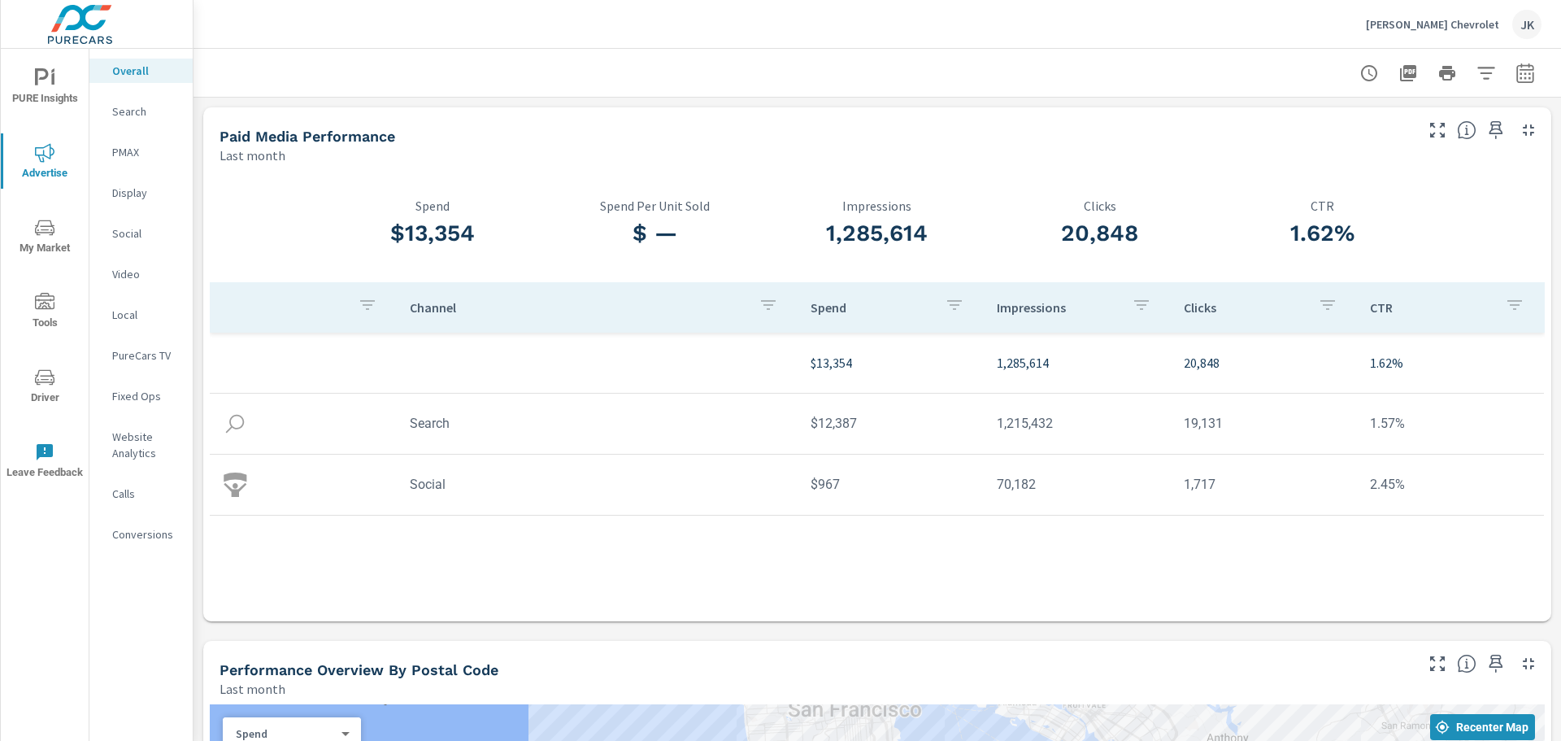
click at [1476, 75] on icon "button" at bounding box center [1486, 73] width 20 height 20
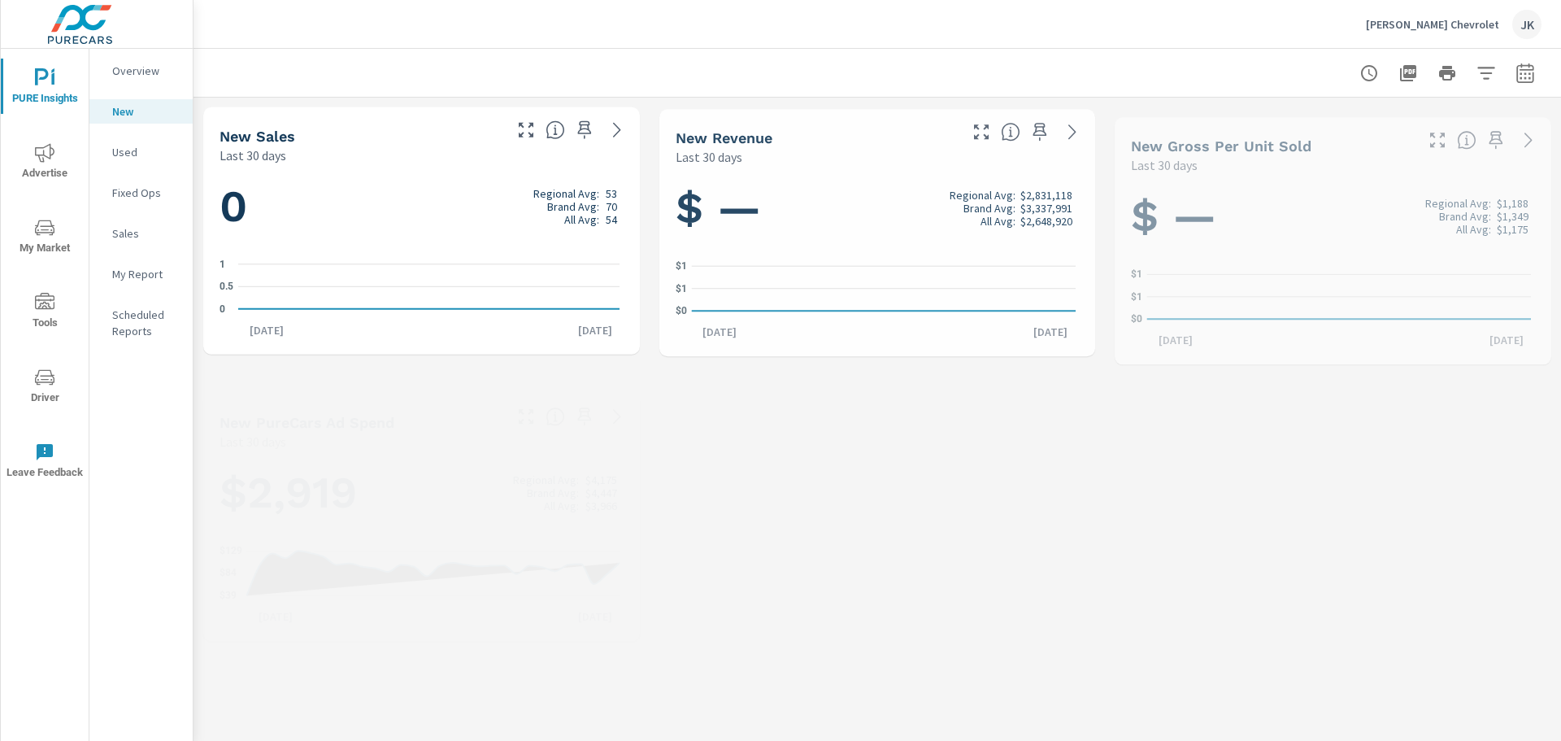
scroll to position [1, 0]
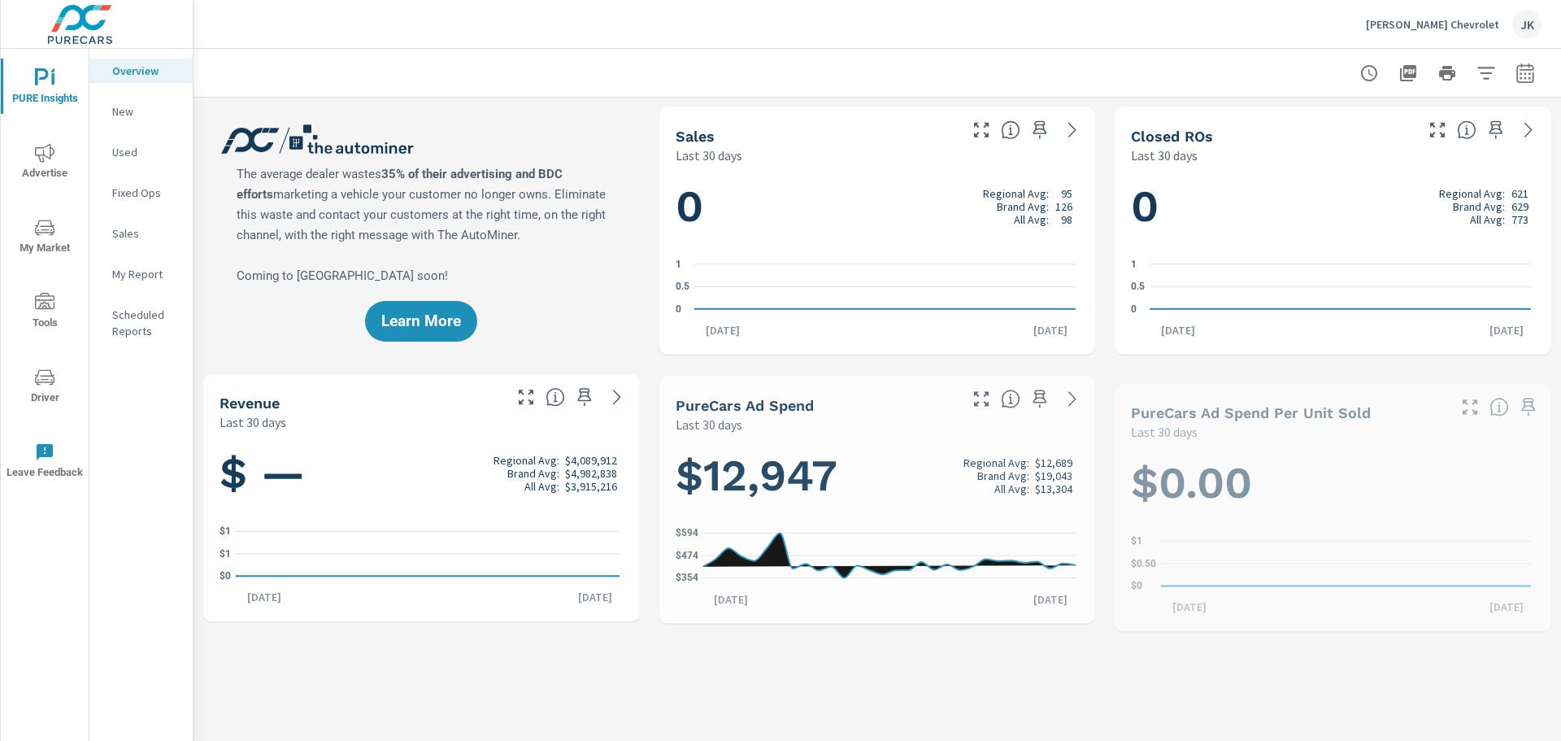
scroll to position [1, 0]
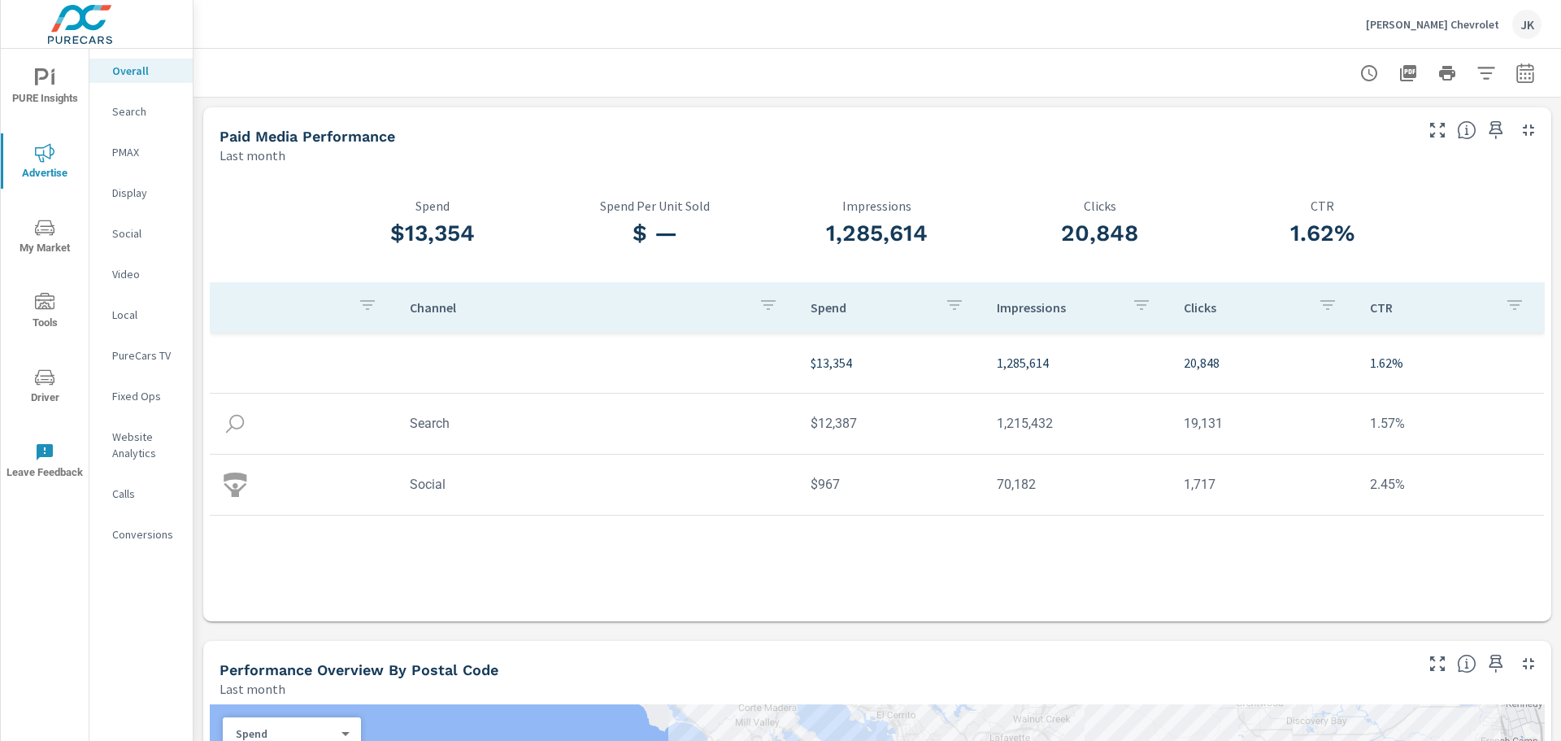
click at [1359, 76] on icon "button" at bounding box center [1369, 73] width 20 height 20
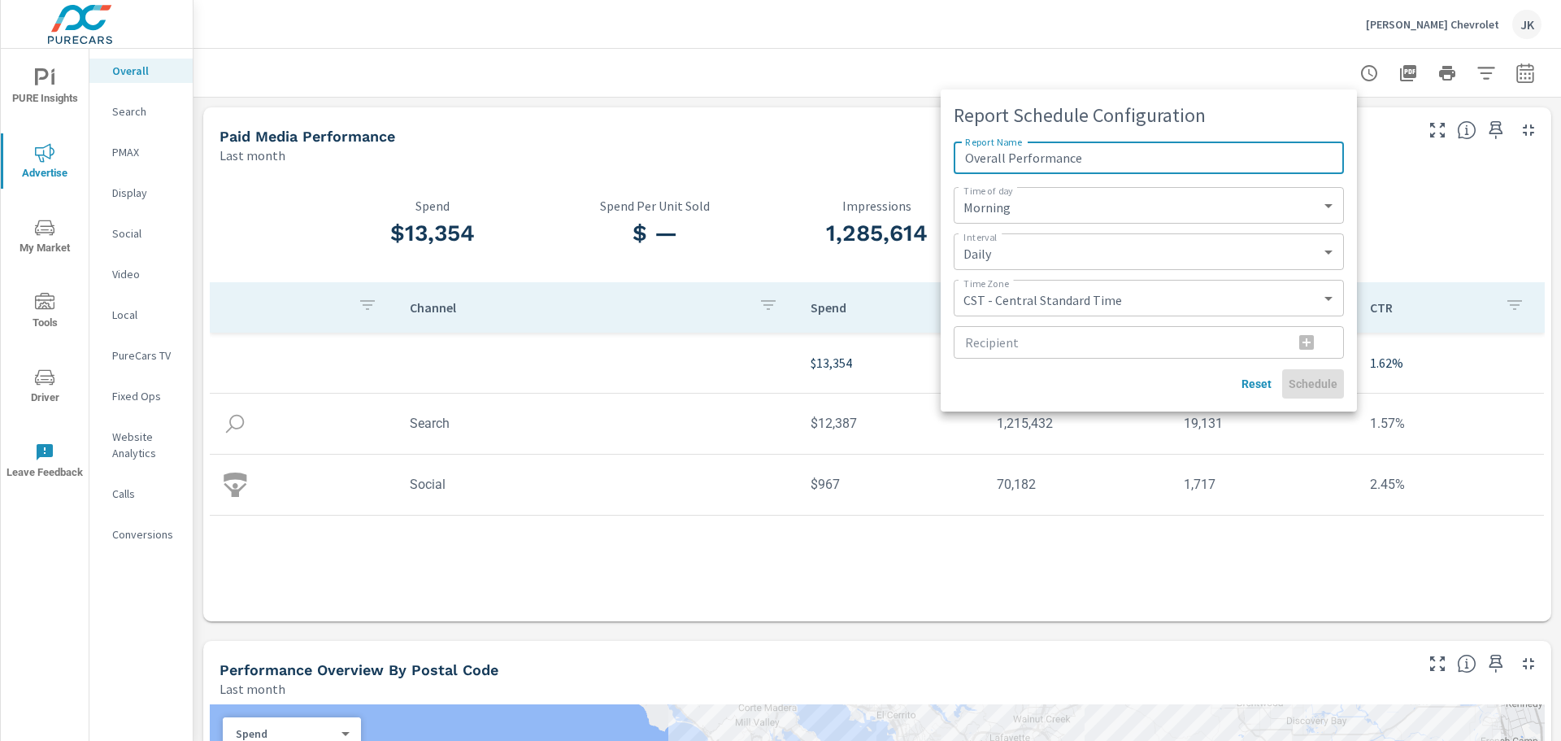
click at [1114, 51] on div at bounding box center [780, 370] width 1561 height 741
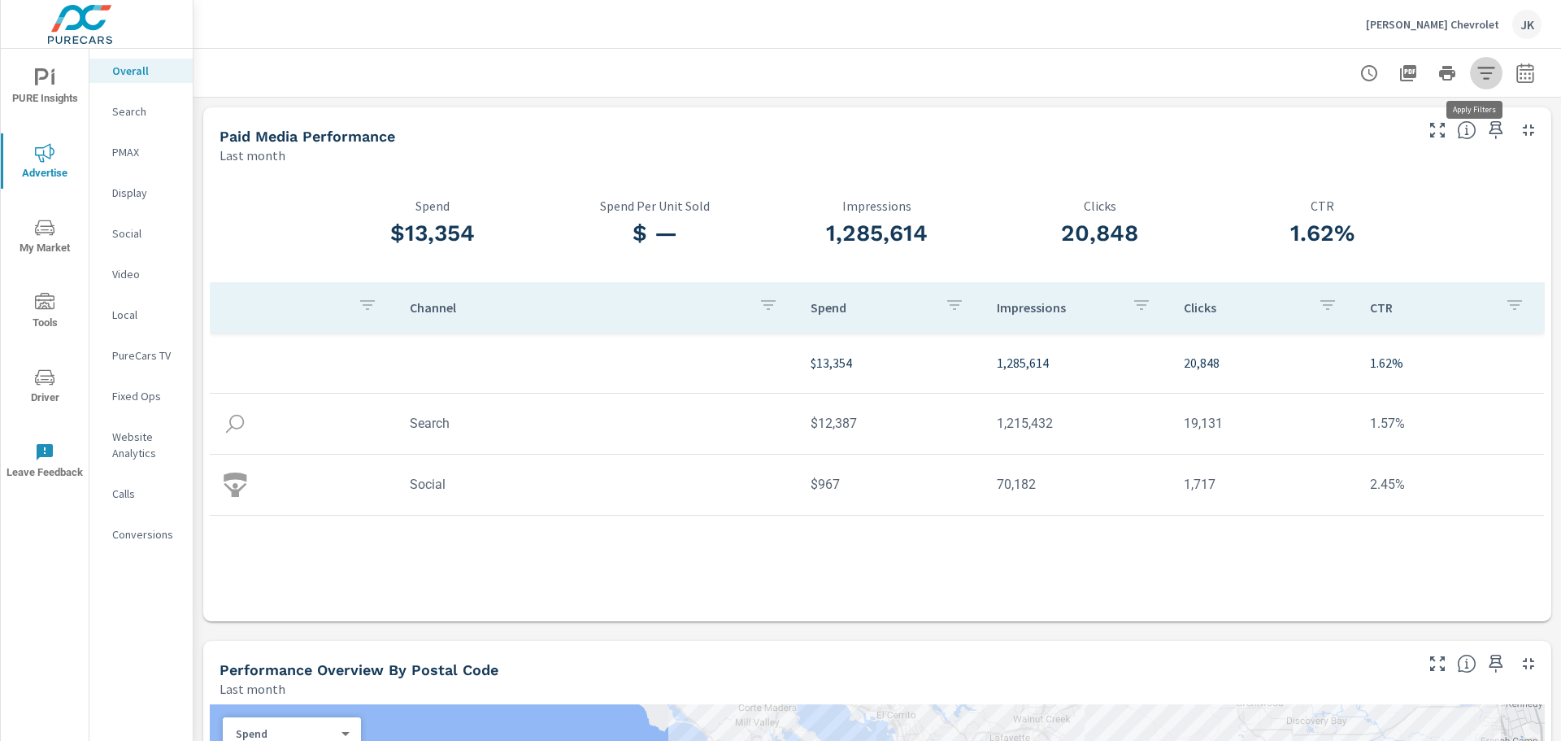
click at [1476, 70] on icon "button" at bounding box center [1486, 73] width 20 height 20
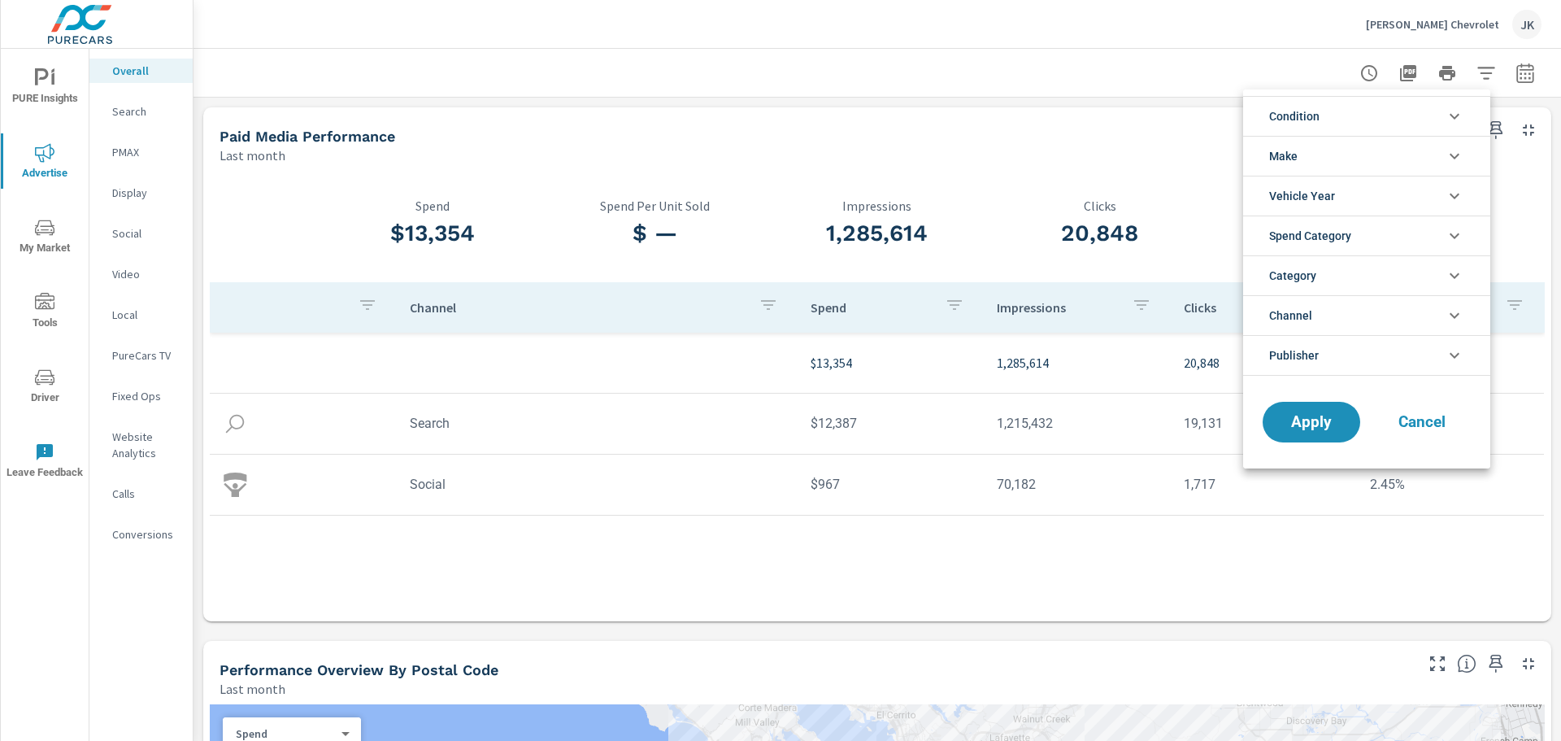
click at [1448, 158] on icon "filter options" at bounding box center [1455, 156] width 20 height 20
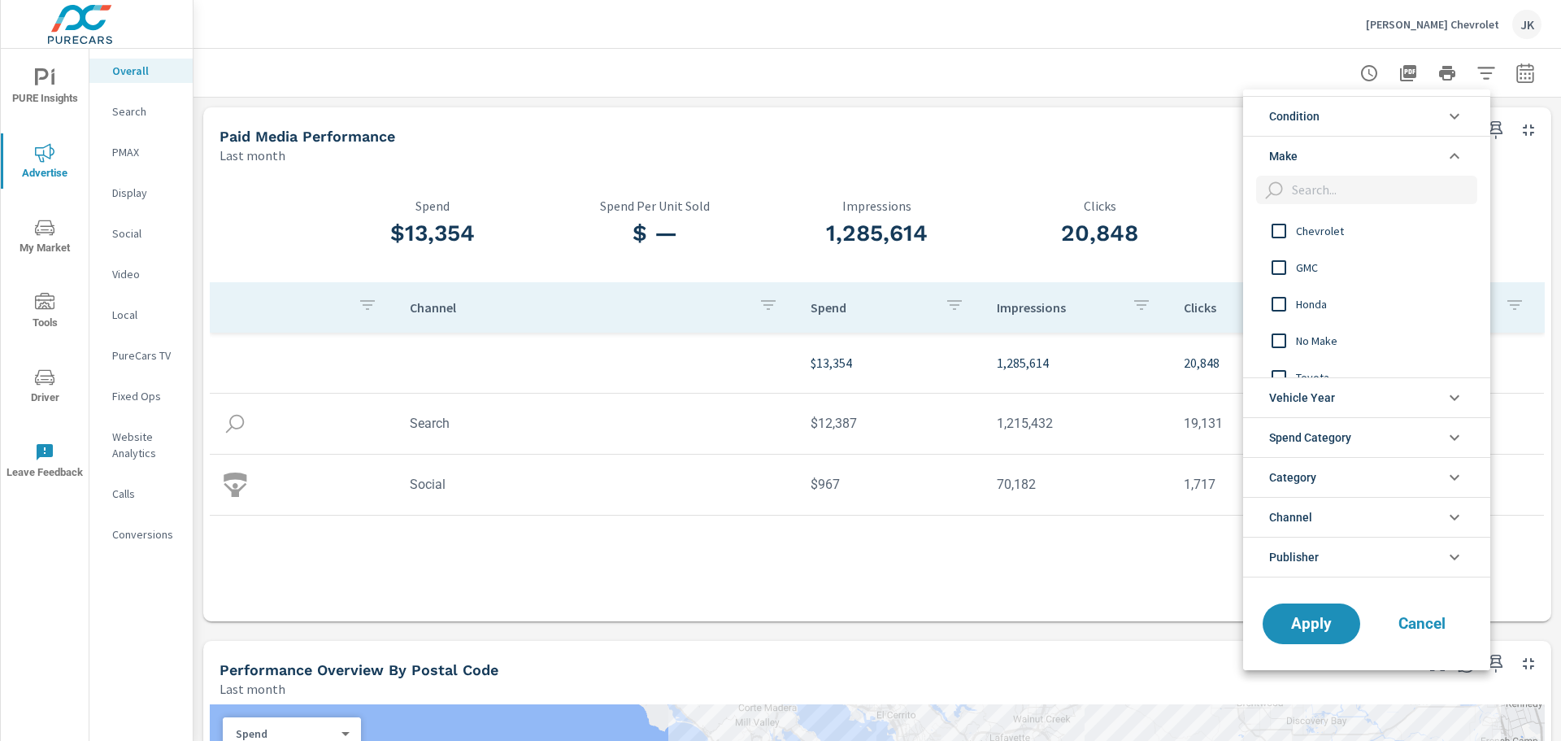
click at [752, 21] on div at bounding box center [780, 370] width 1561 height 741
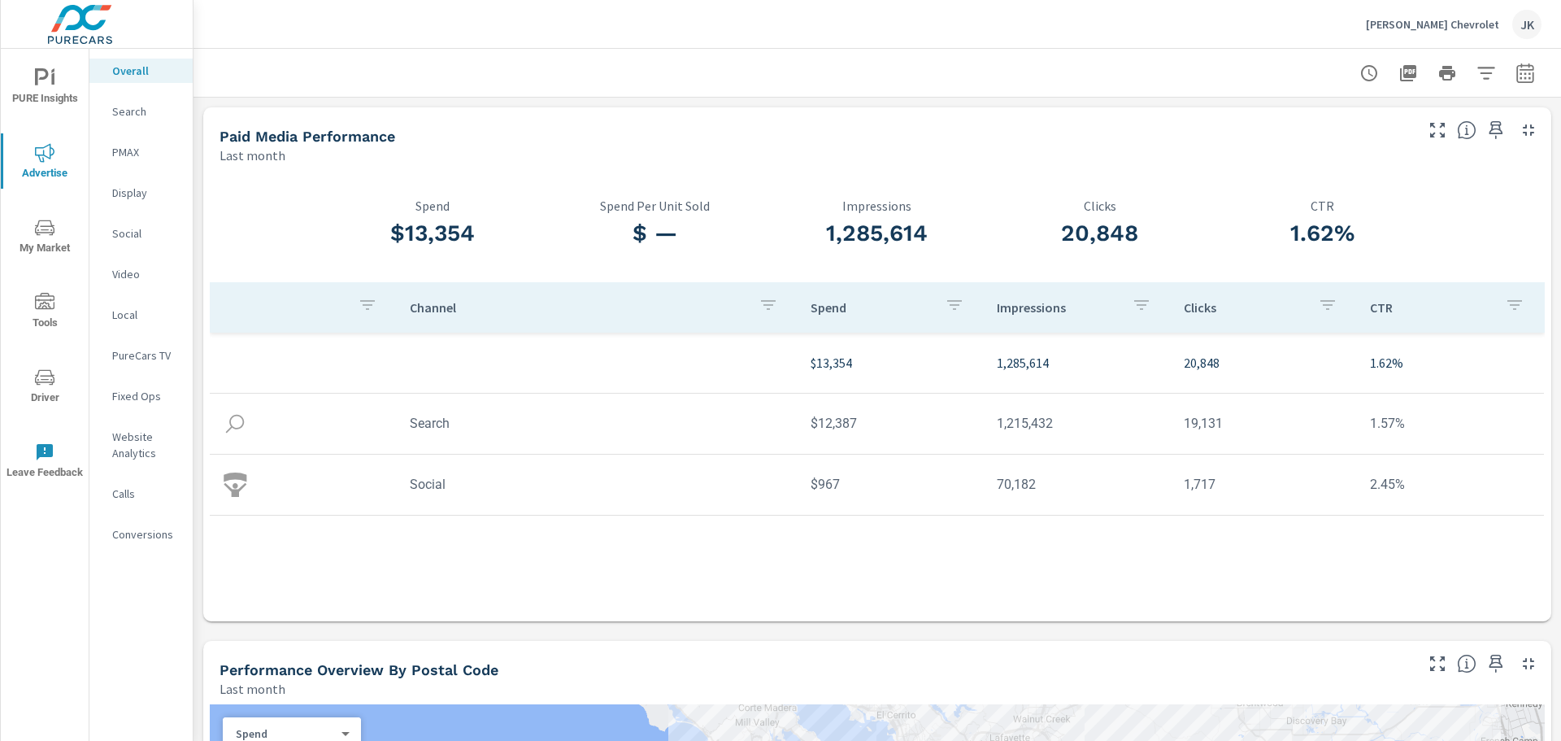
click at [78, 15] on img at bounding box center [80, 24] width 159 height 65
click at [43, 85] on icon "nav menu" at bounding box center [45, 78] width 20 height 20
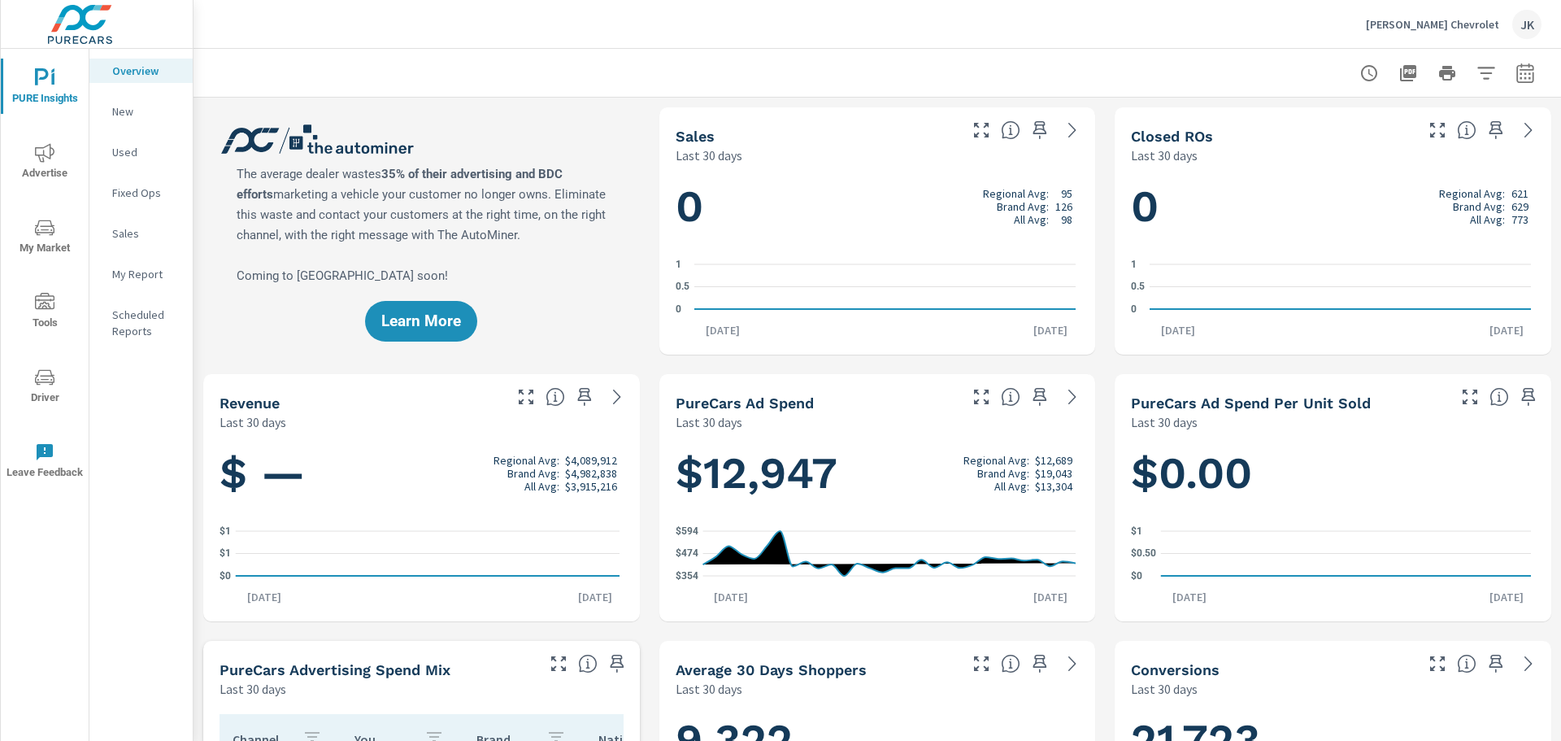
scroll to position [1, 0]
click at [117, 112] on p "New" at bounding box center [145, 111] width 67 height 16
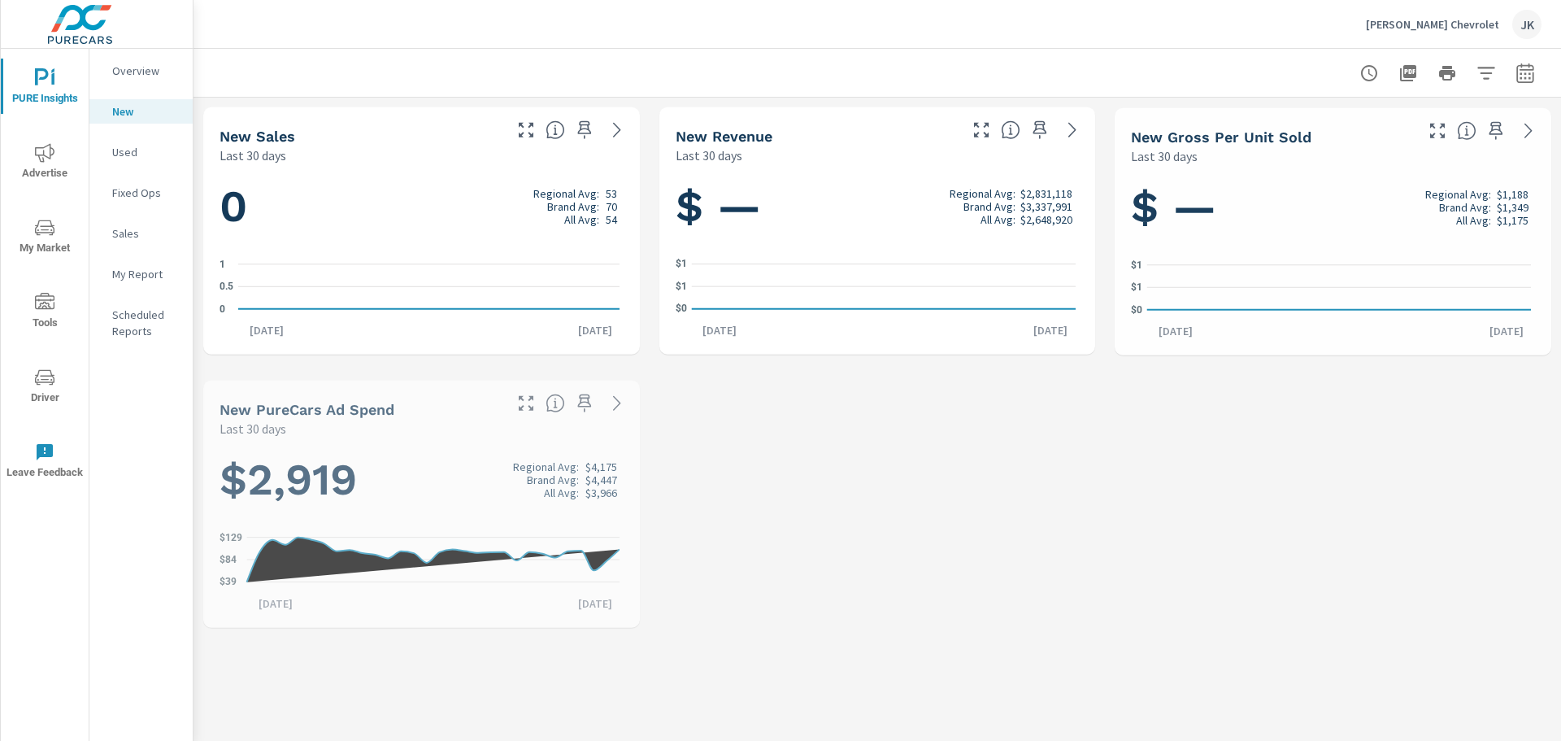
scroll to position [64, 0]
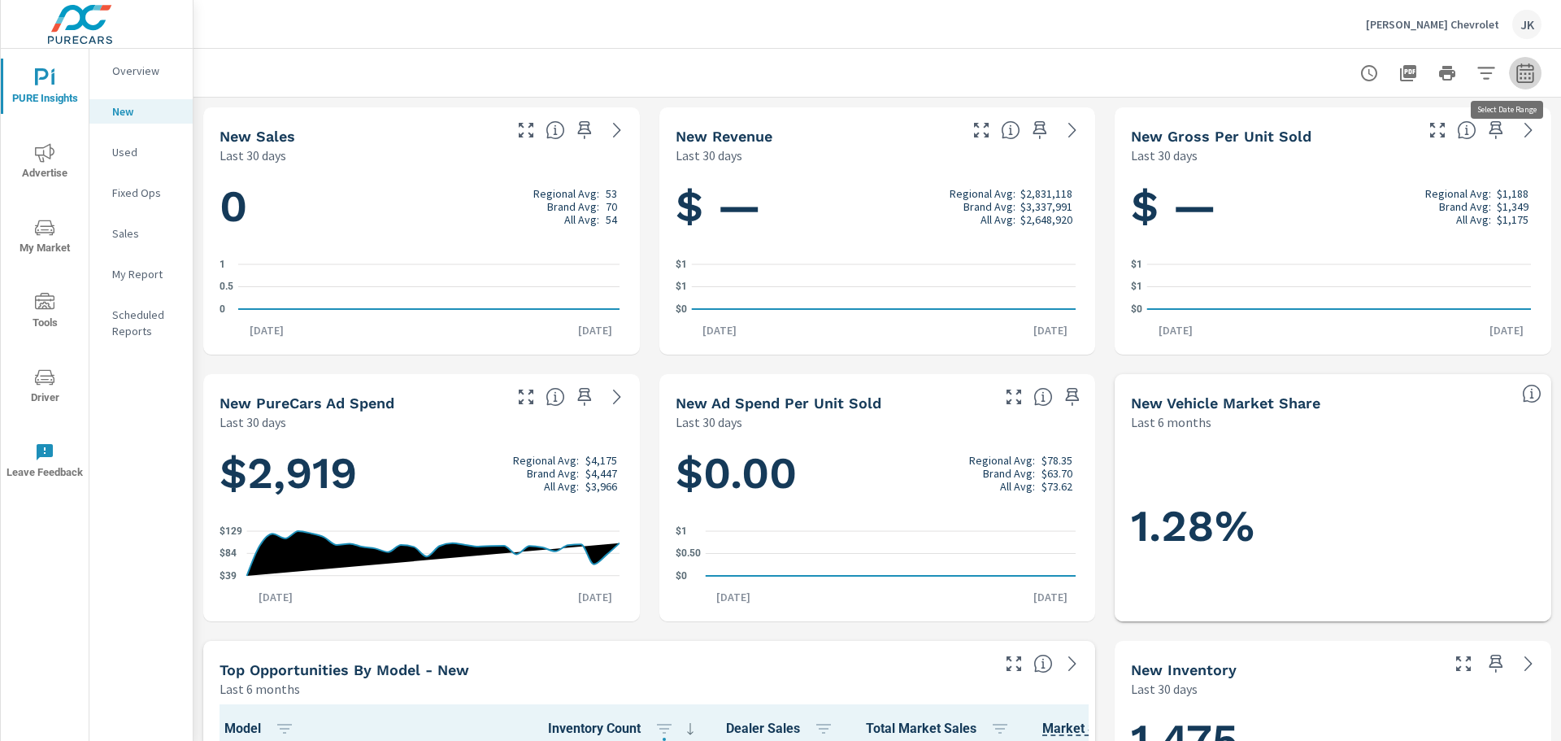
click at [1520, 76] on icon "button" at bounding box center [1525, 73] width 20 height 20
select select "Last 30 days"
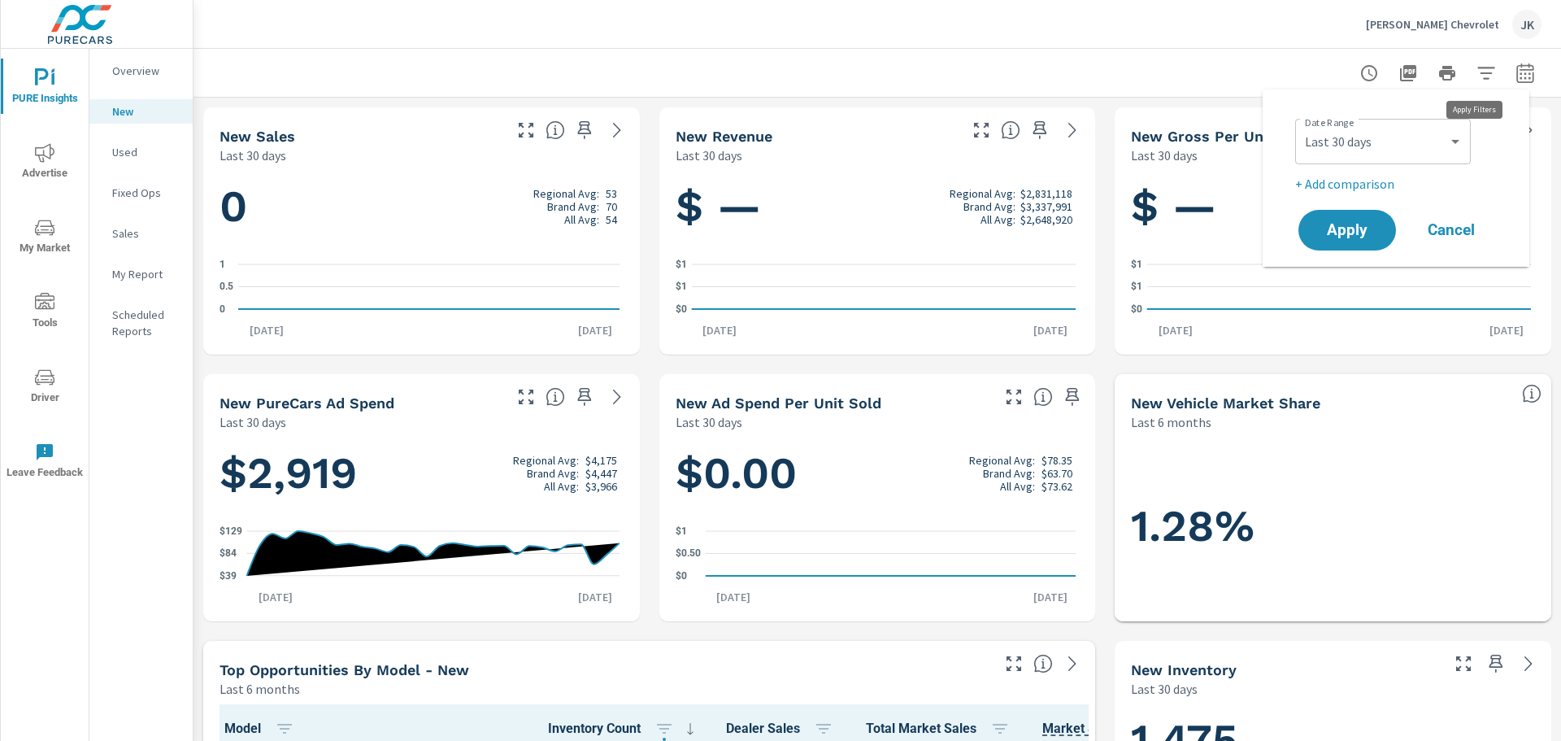
click at [1489, 64] on div at bounding box center [1447, 73] width 189 height 33
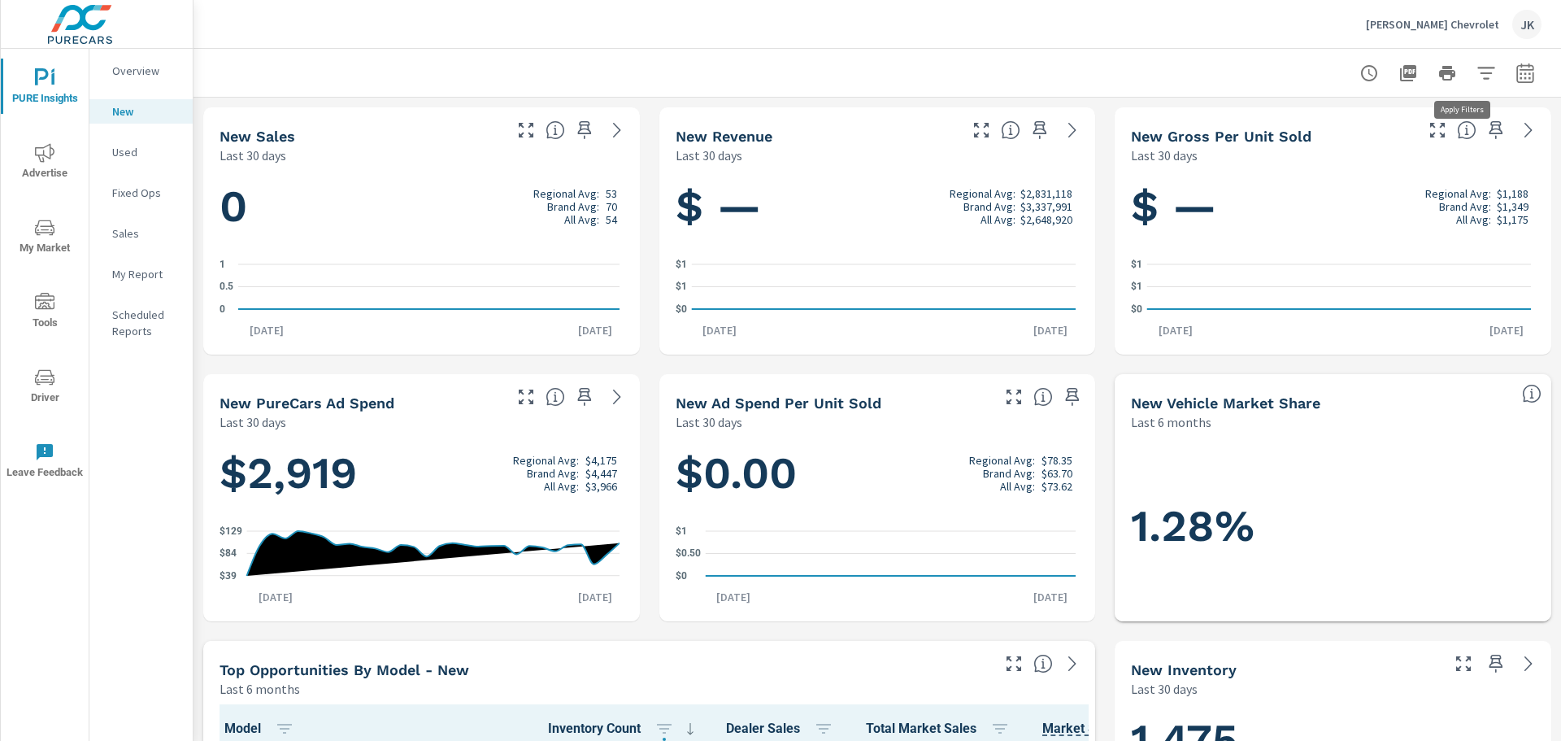
click at [1476, 71] on icon "button" at bounding box center [1486, 73] width 20 height 20
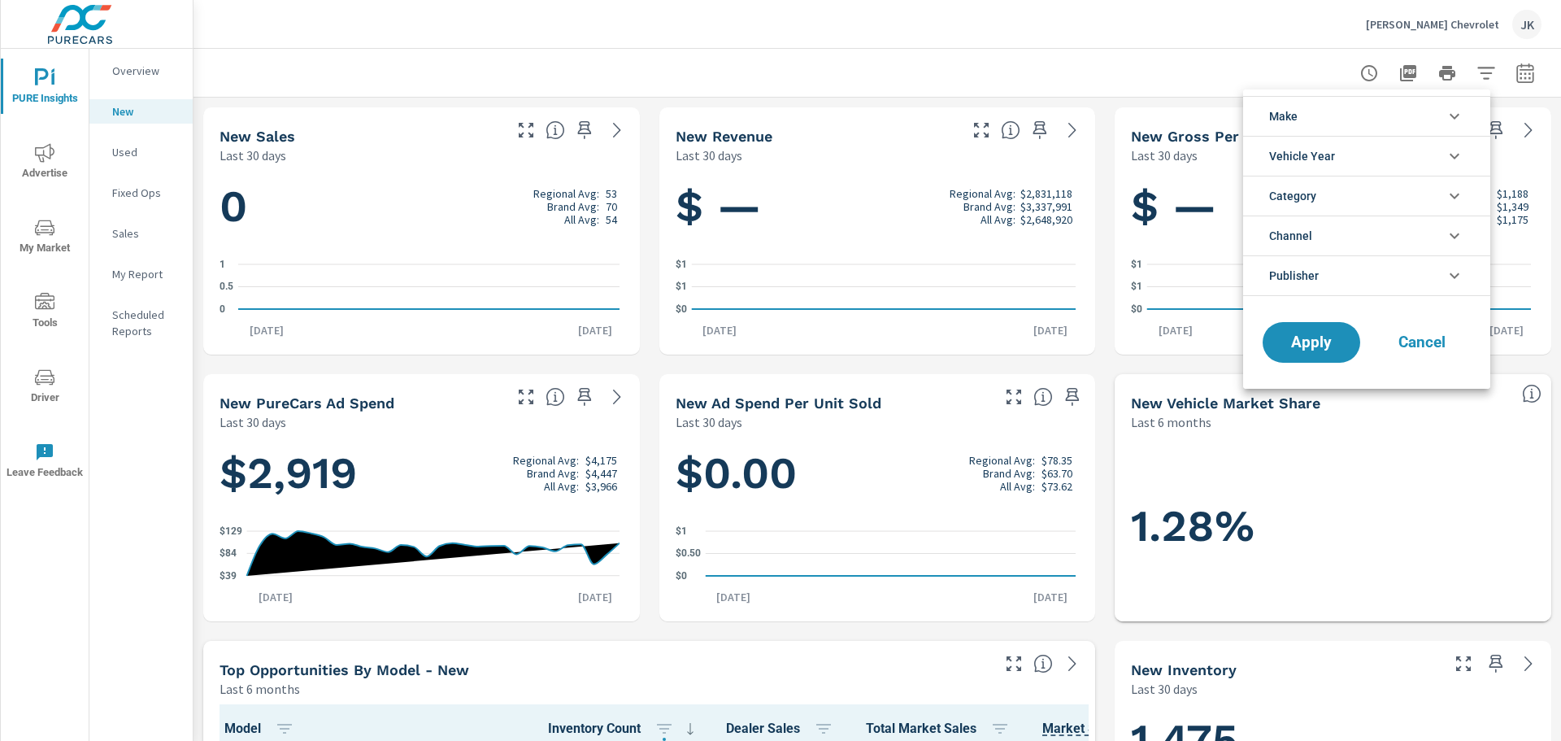
click at [1440, 108] on li "Make" at bounding box center [1366, 116] width 247 height 40
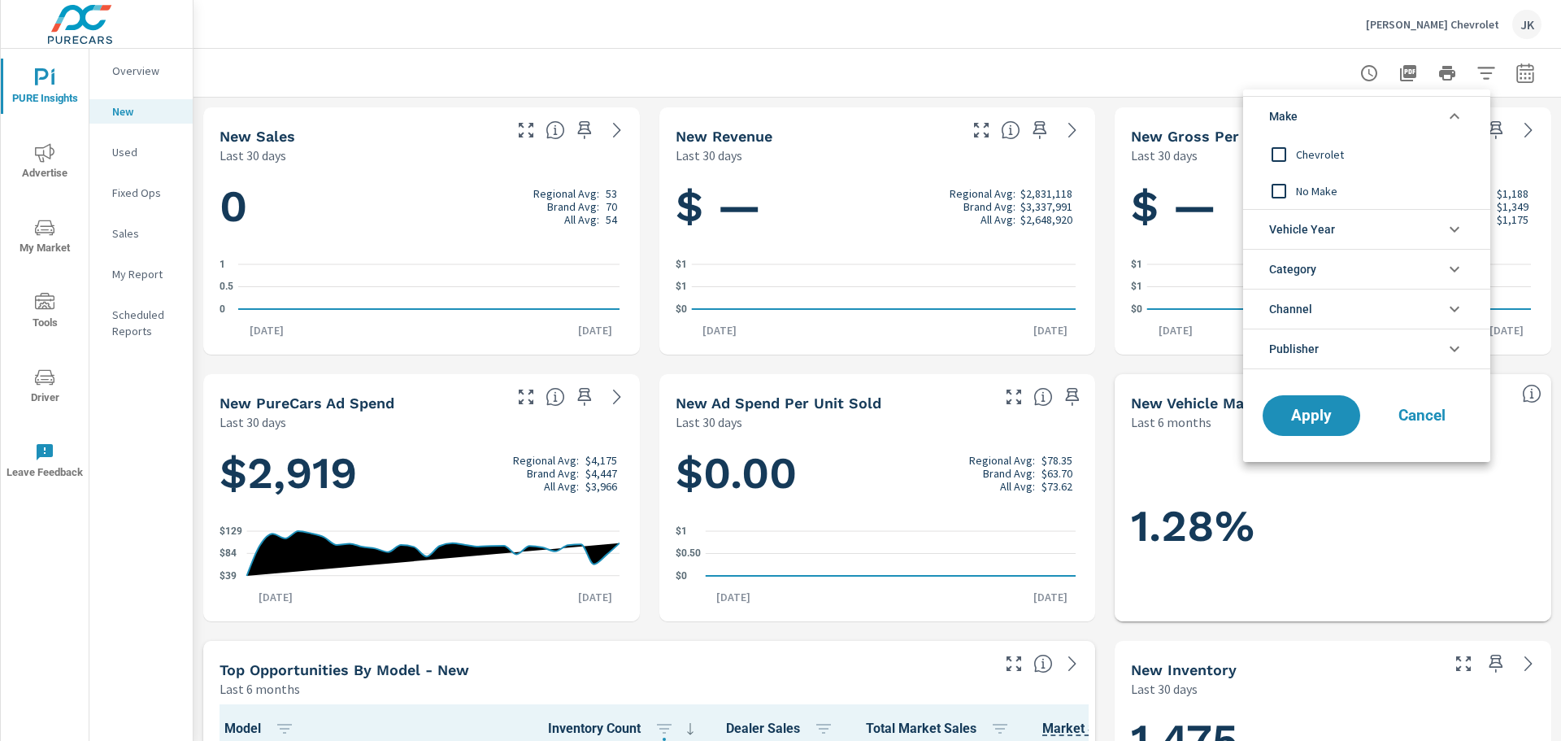
click at [1420, 415] on span "Cancel" at bounding box center [1421, 415] width 65 height 15
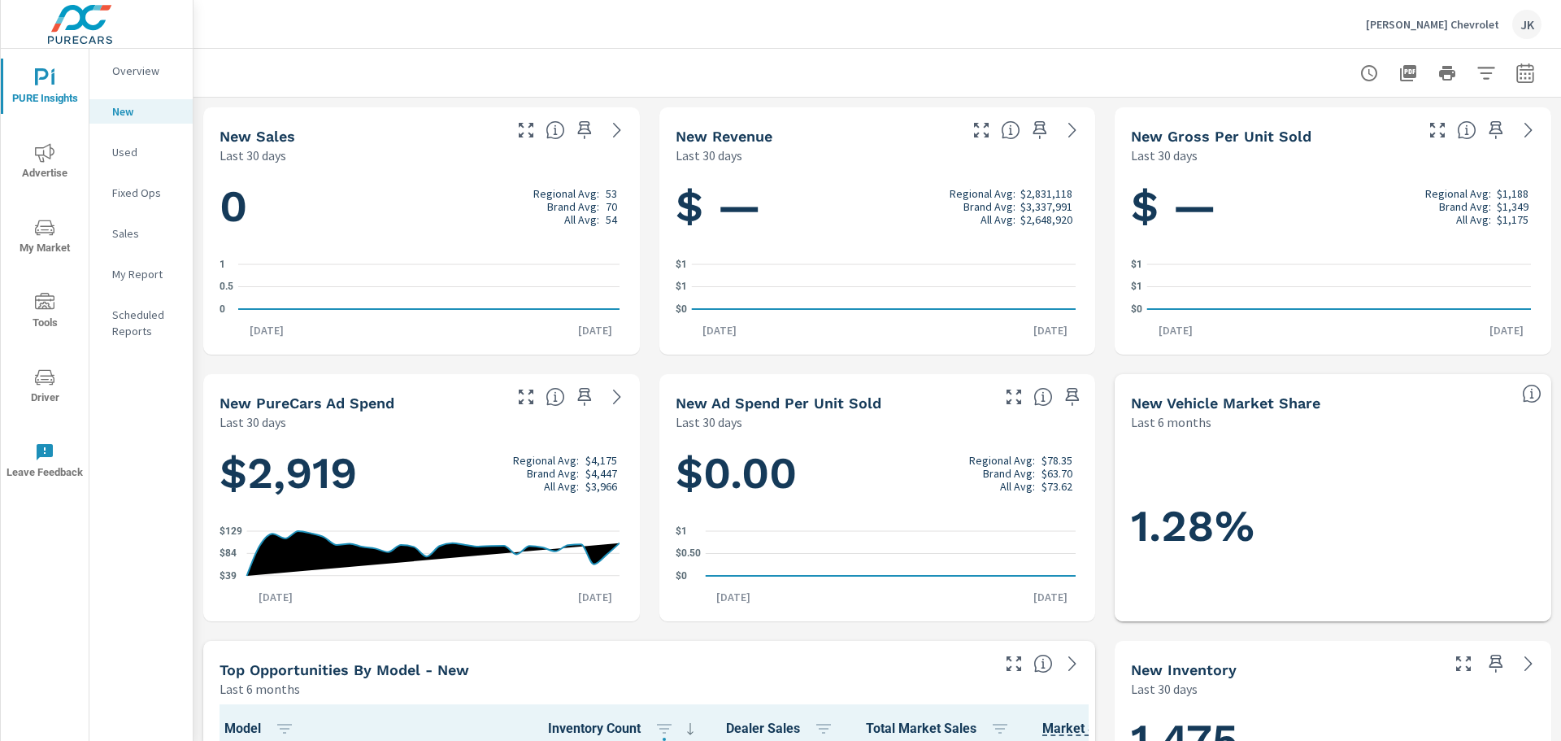
click at [1532, 22] on div "JK" at bounding box center [1526, 24] width 29 height 29
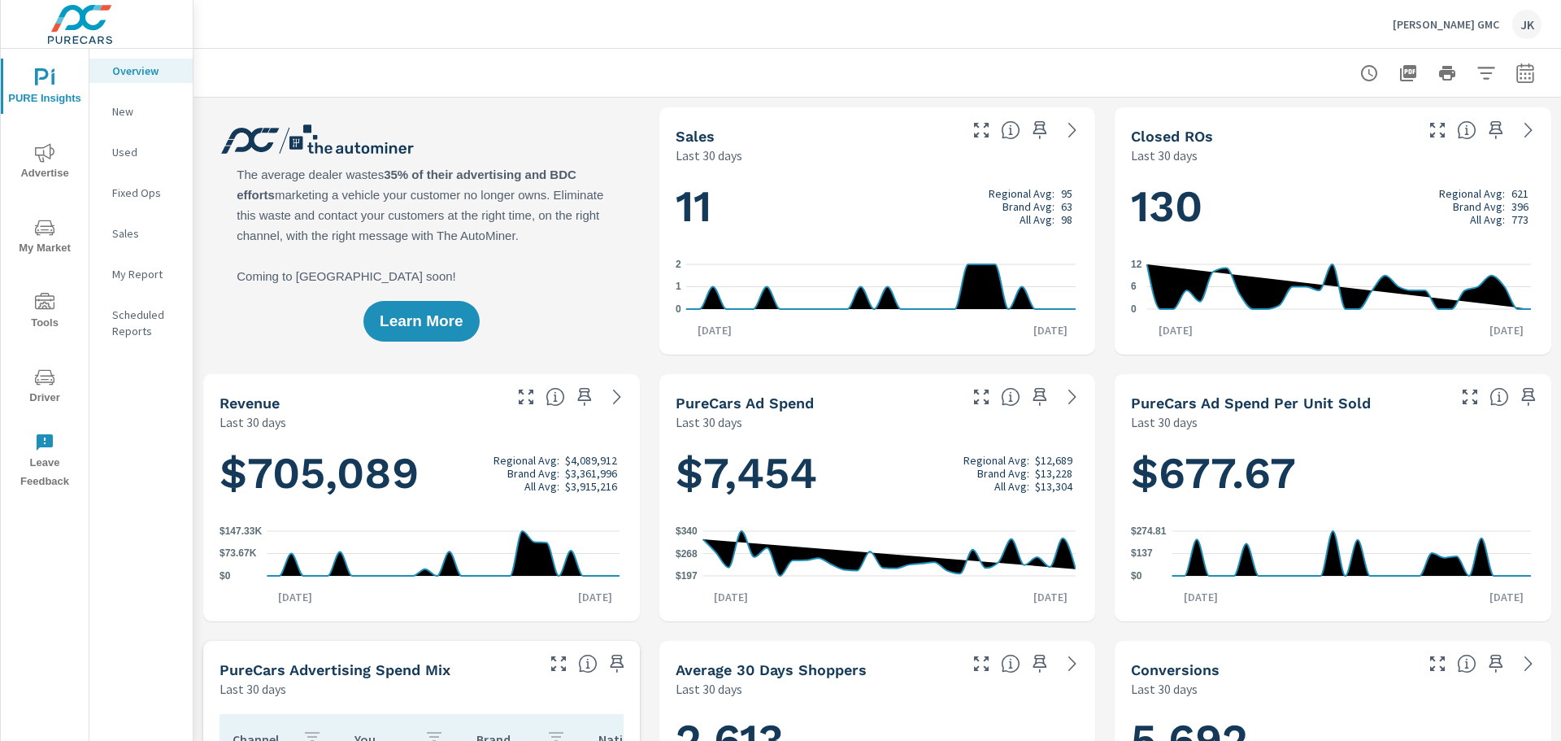
scroll to position [1, 0]
